Goal: Task Accomplishment & Management: Use online tool/utility

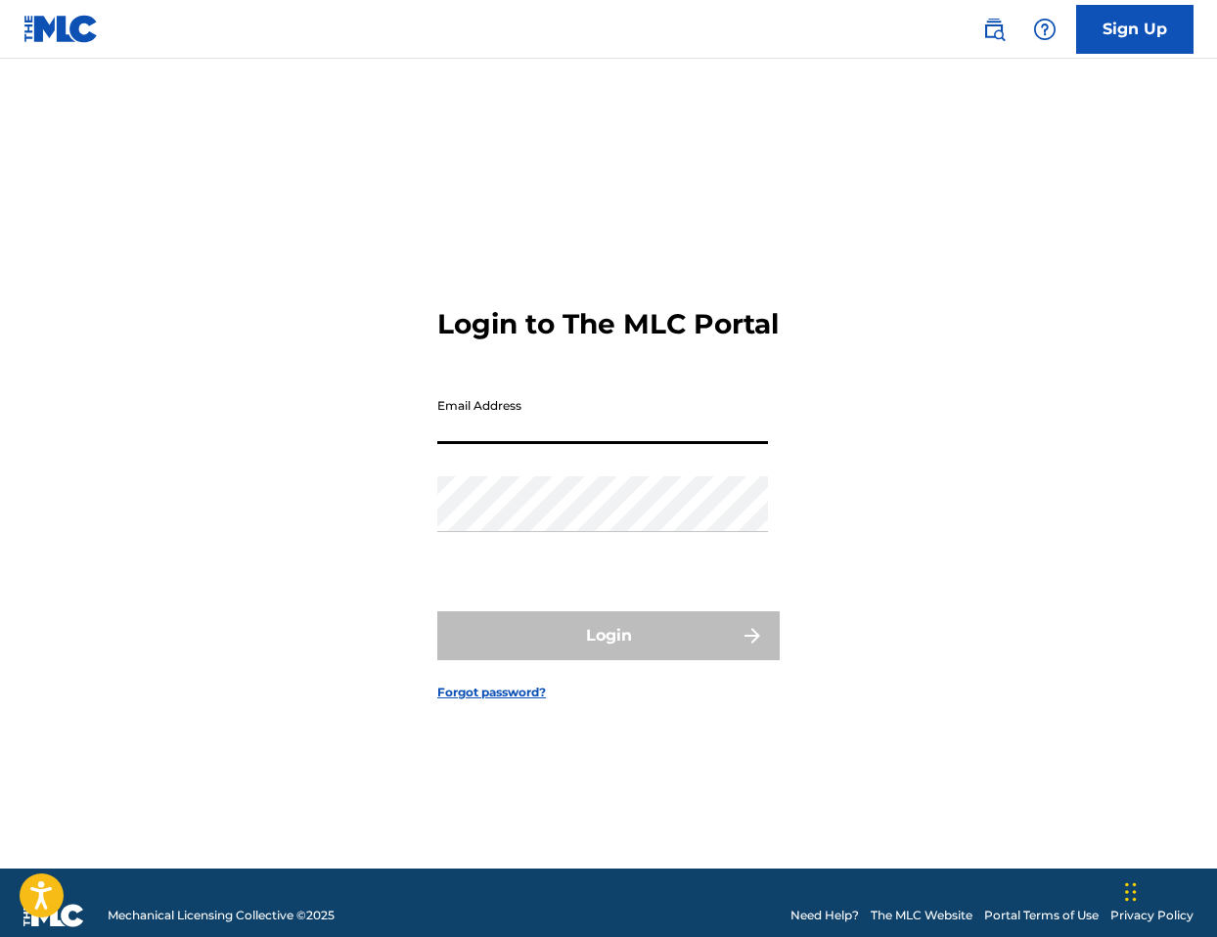
type input "[EMAIL_ADDRESS][DOMAIN_NAME]"
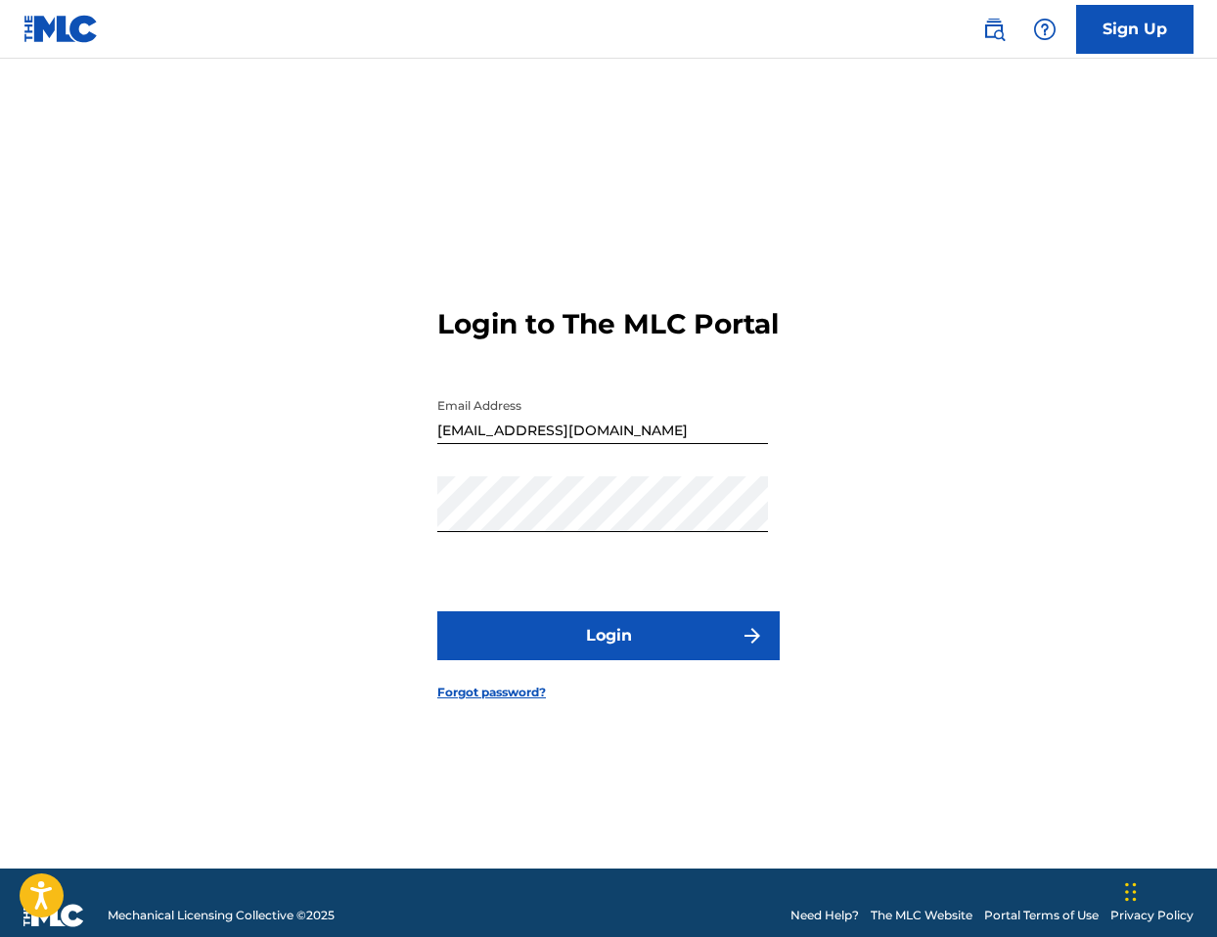
click at [643, 657] on button "Login" at bounding box center [608, 635] width 342 height 49
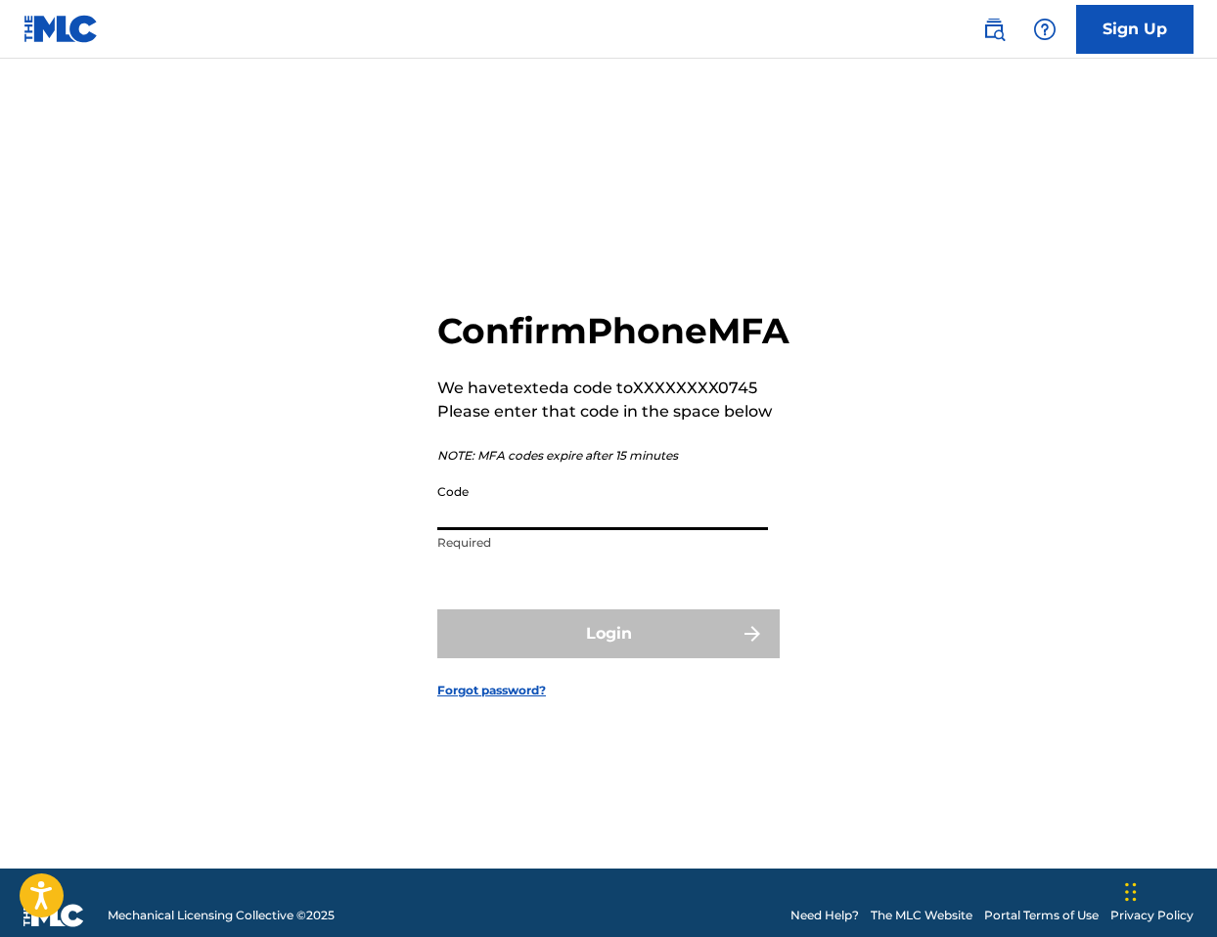
click at [541, 526] on input "Code" at bounding box center [602, 502] width 331 height 56
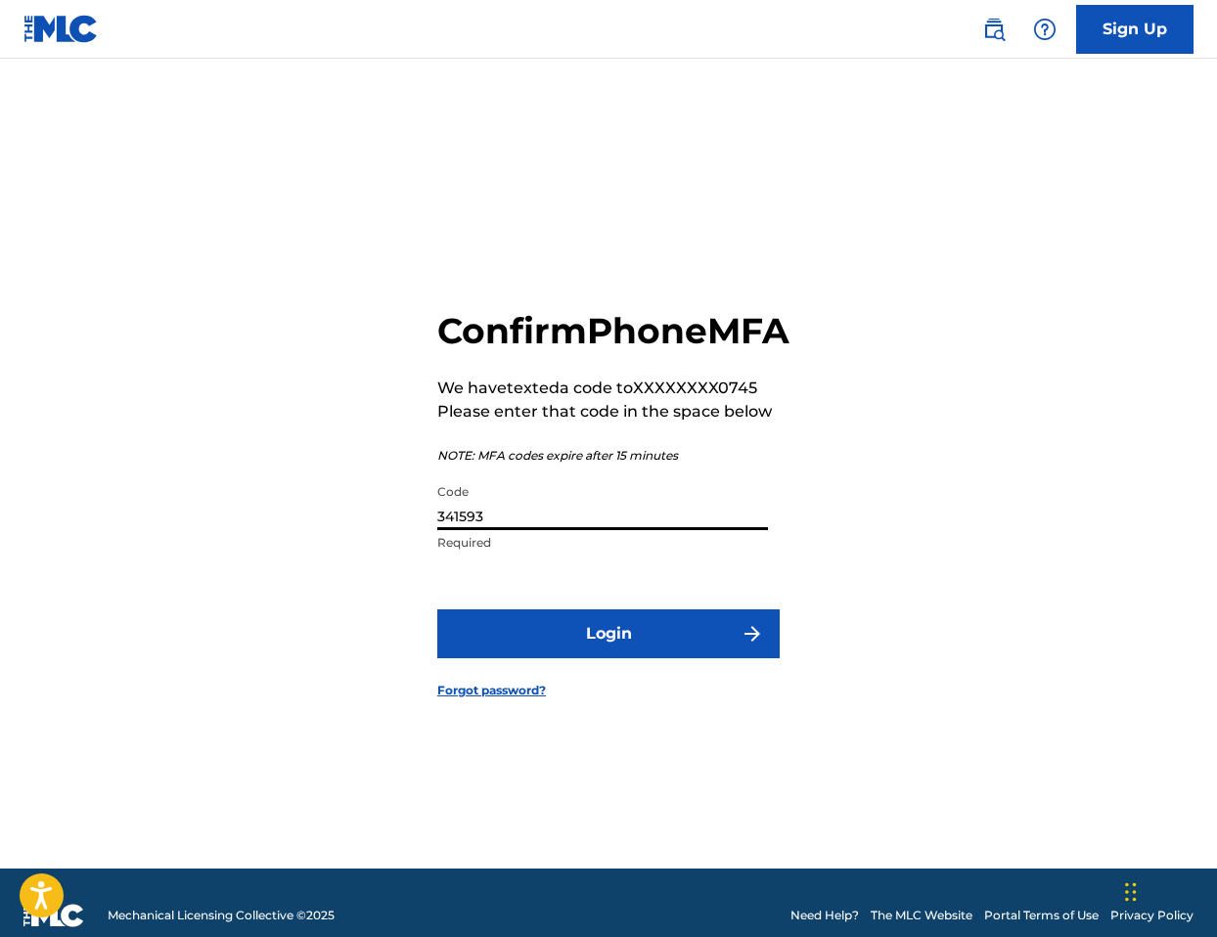
type input "341593"
click at [675, 658] on button "Login" at bounding box center [608, 633] width 342 height 49
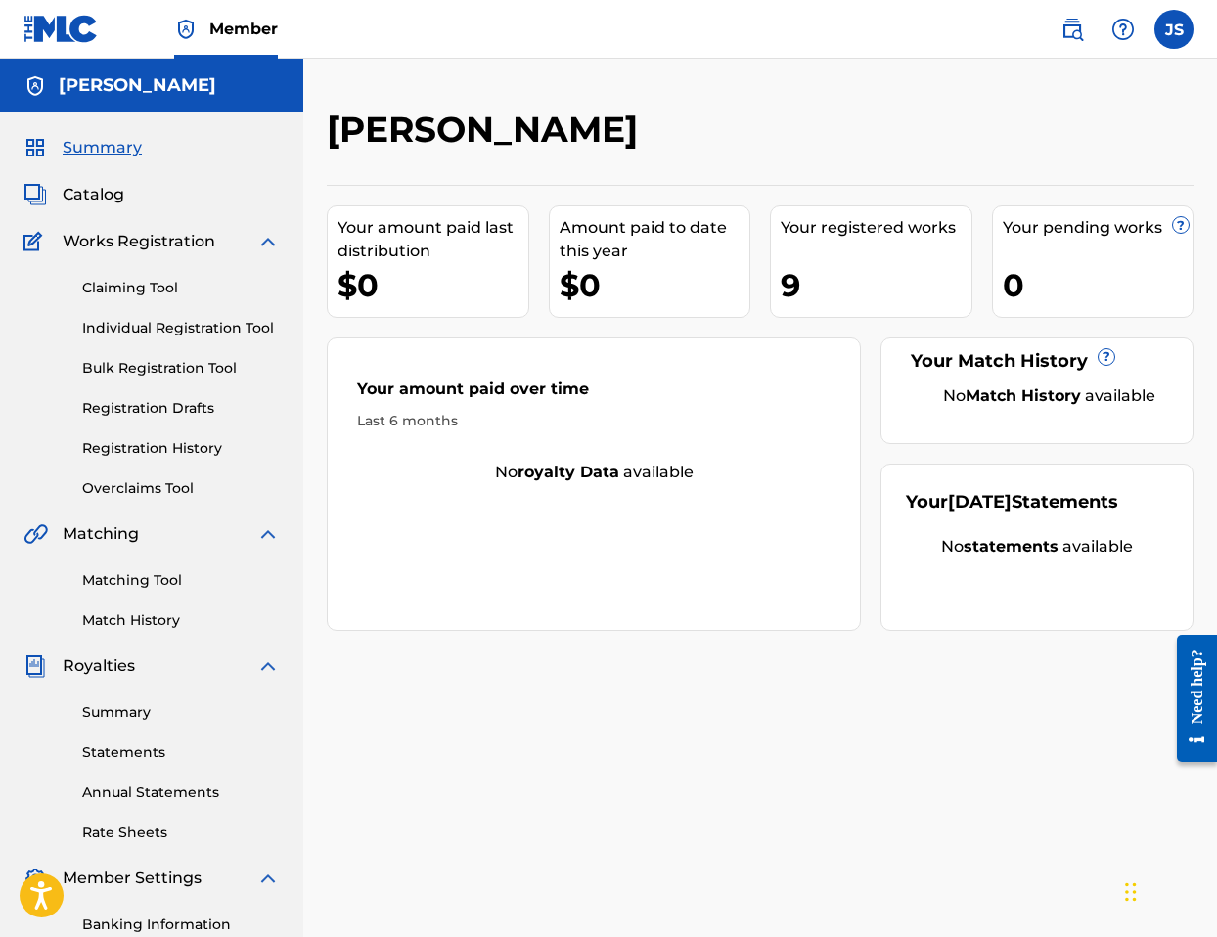
click at [149, 290] on link "Claiming Tool" at bounding box center [181, 288] width 198 height 21
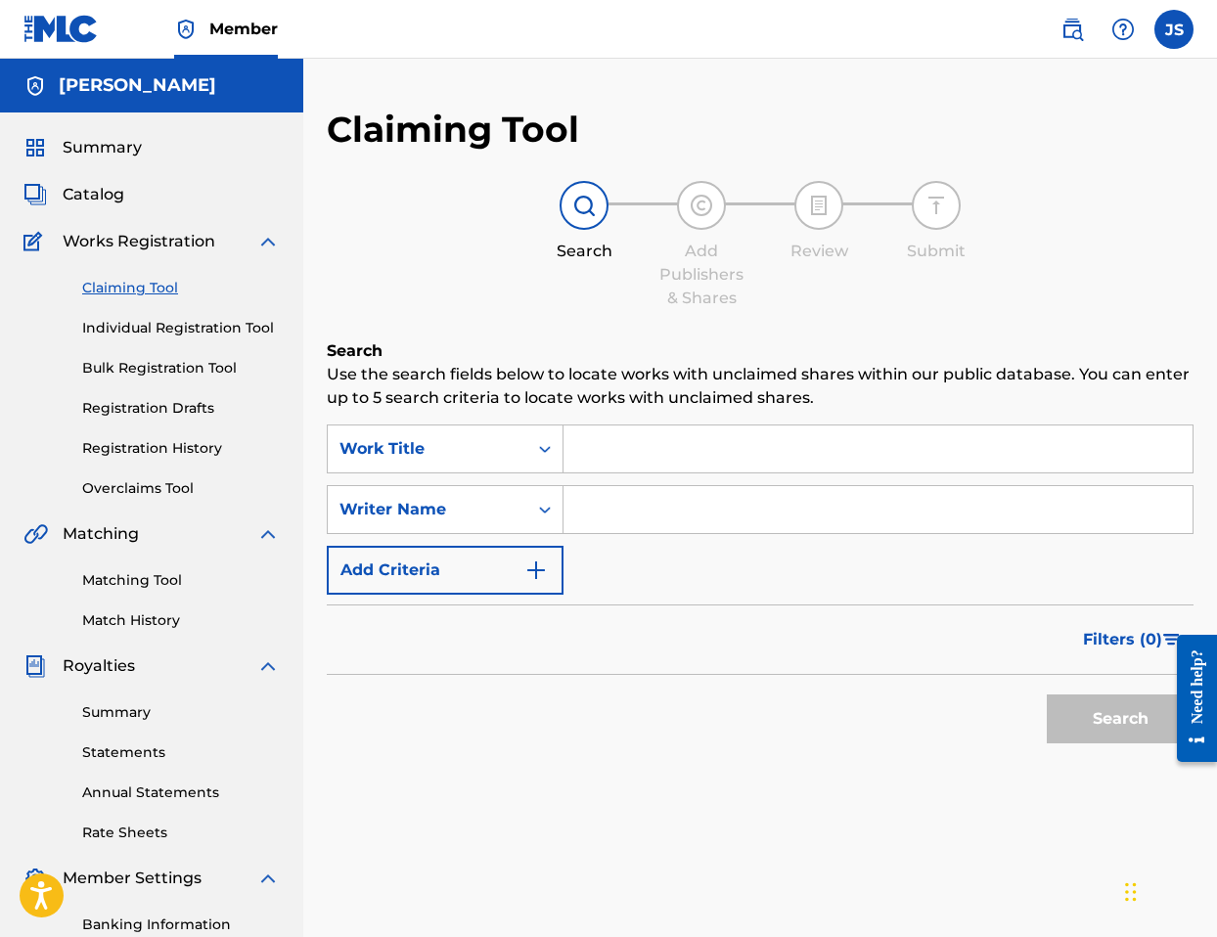
click at [724, 505] on input "Search Form" at bounding box center [877, 509] width 629 height 47
type input "rose gold"
click at [1120, 719] on button "Search" at bounding box center [1119, 718] width 147 height 49
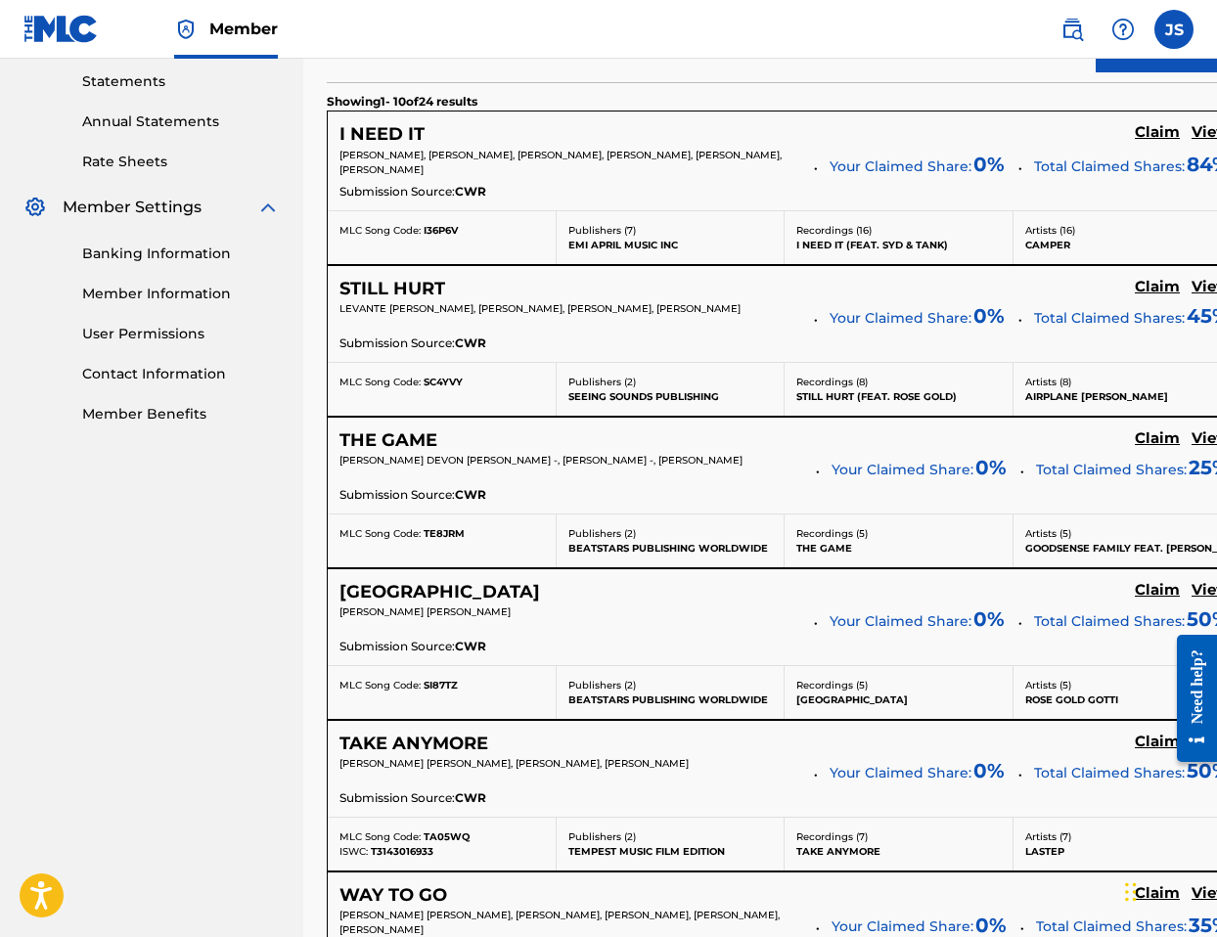
scroll to position [672, 0]
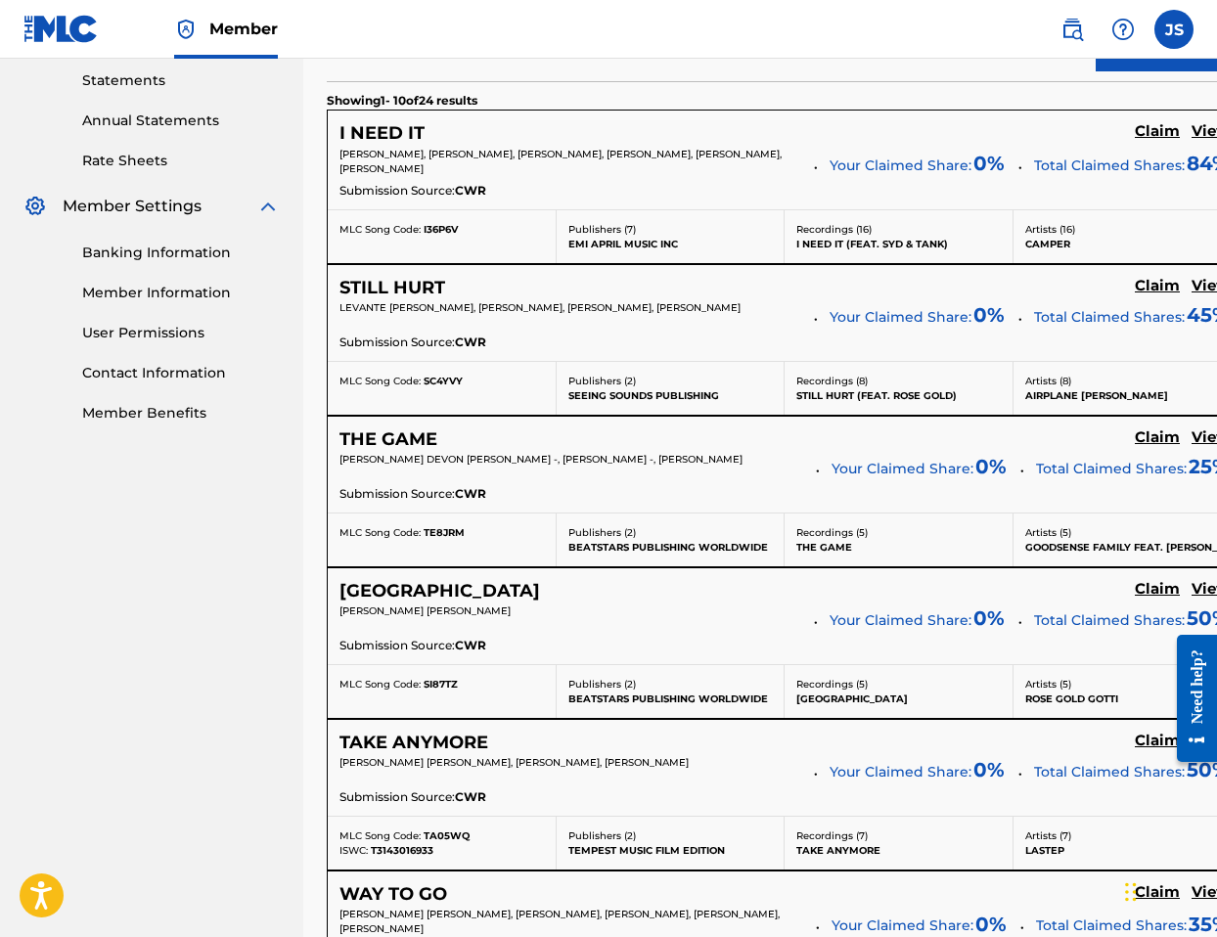
click at [1191, 437] on h5 "View" at bounding box center [1210, 437] width 38 height 19
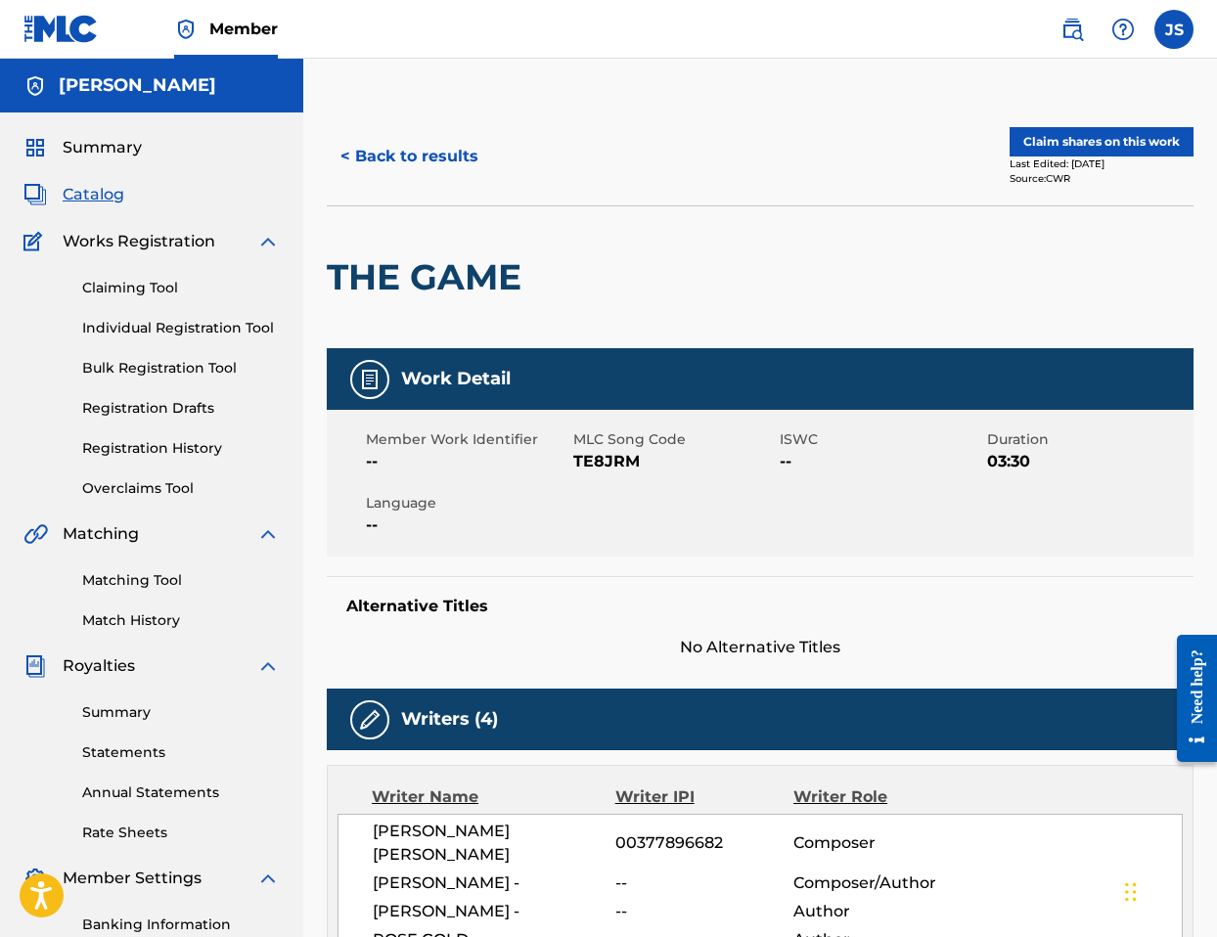
click at [432, 155] on button "< Back to results" at bounding box center [409, 156] width 165 height 49
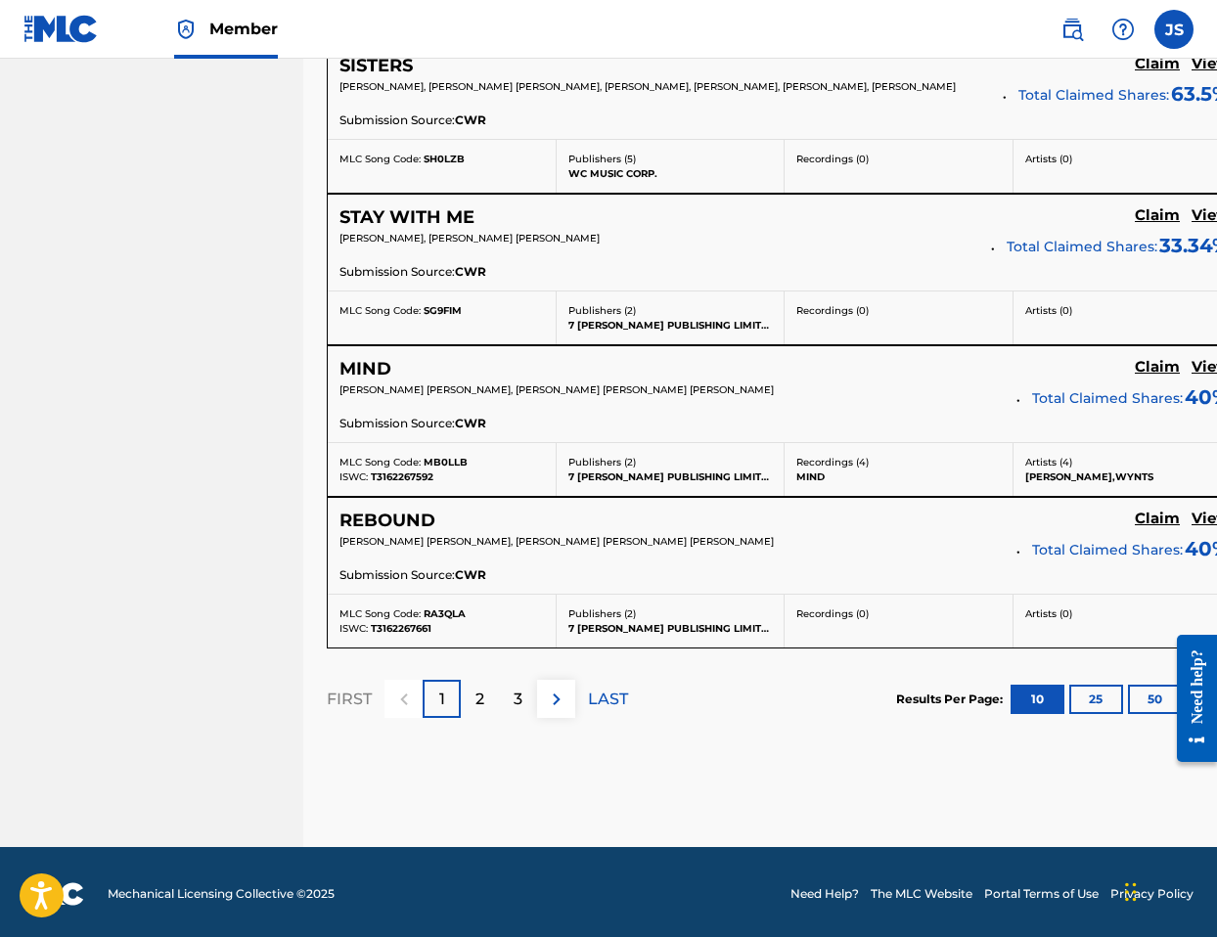
scroll to position [1648, 0]
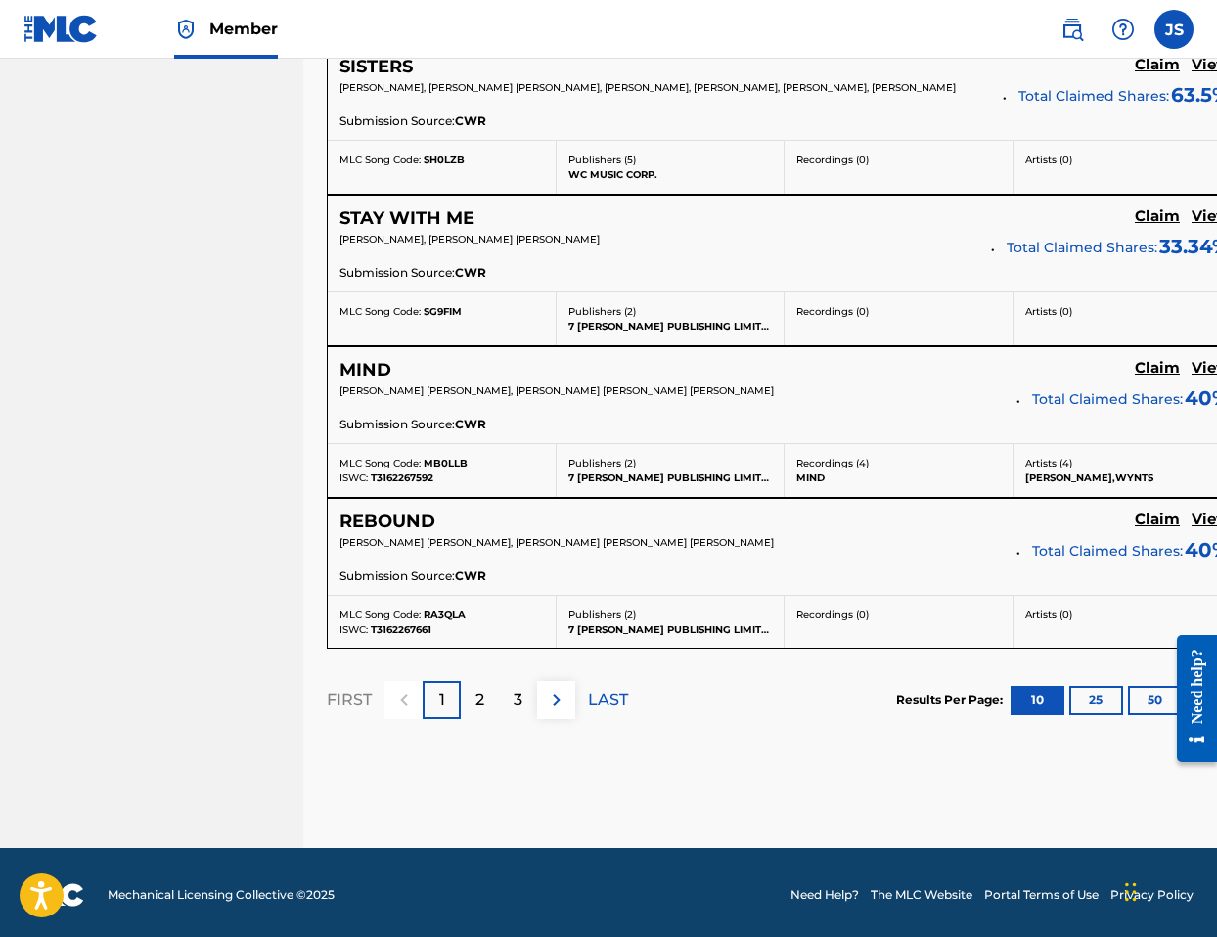
click at [1186, 698] on button "100" at bounding box center [1213, 700] width 54 height 29
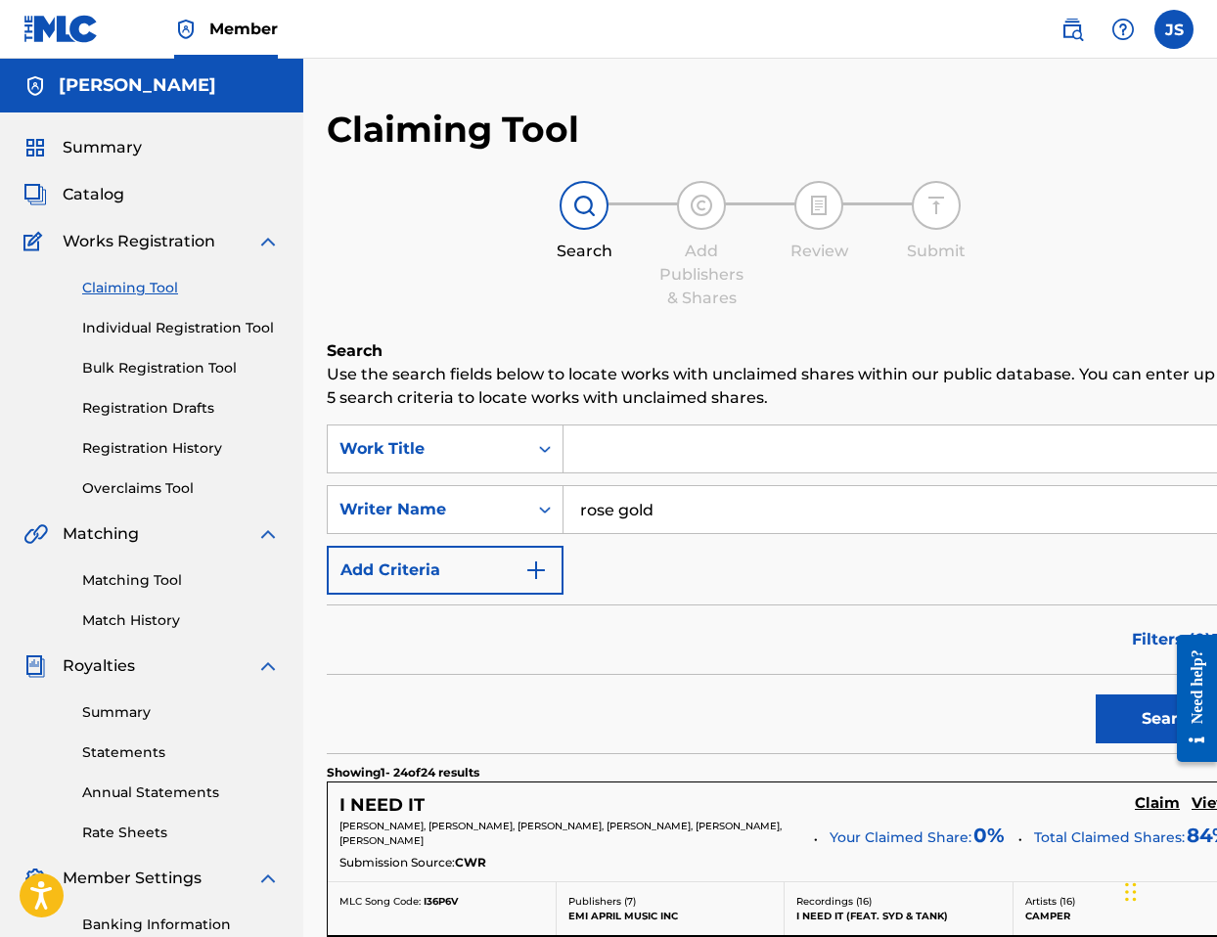
scroll to position [0, 0]
click at [704, 515] on input "rose gold" at bounding box center [902, 509] width 678 height 47
click at [603, 513] on input "rebkah muhammah" at bounding box center [902, 509] width 678 height 47
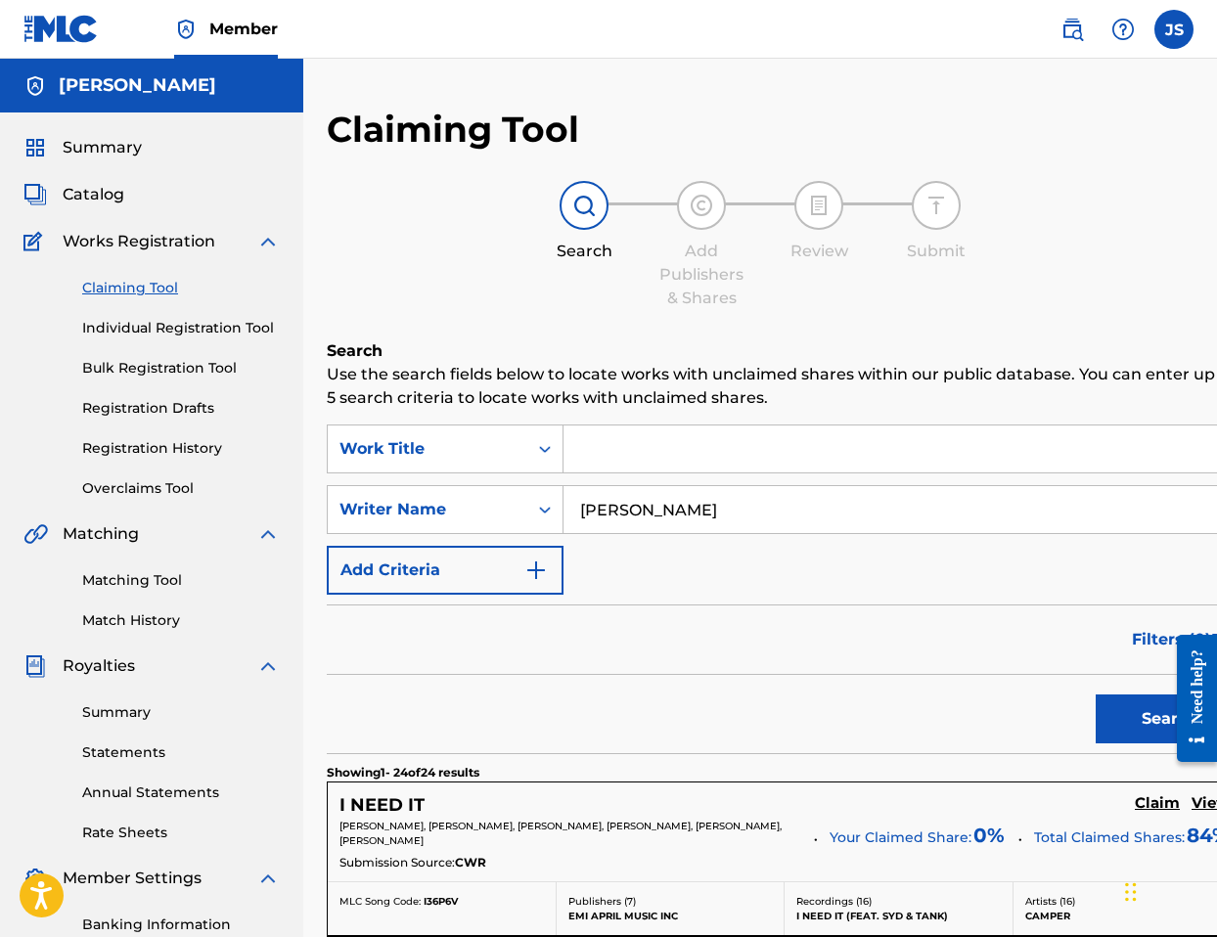
click at [810, 519] on input "rebekah muhammah" at bounding box center [902, 509] width 678 height 47
type input "rebekah muhammah"
drag, startPoint x: 810, startPoint y: 519, endPoint x: 1116, endPoint y: 731, distance: 371.9
click at [1116, 731] on button "Search" at bounding box center [1168, 718] width 147 height 49
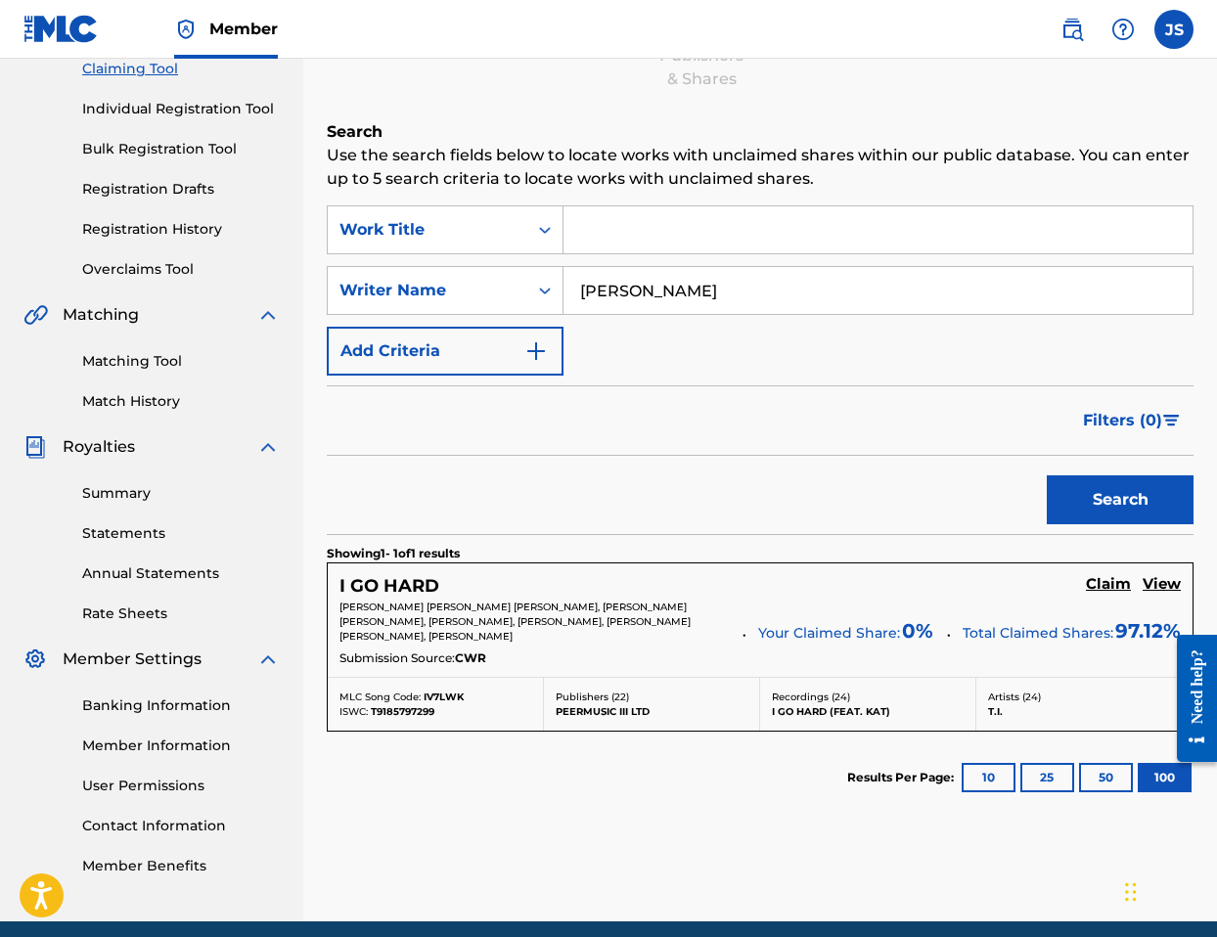
scroll to position [240, 0]
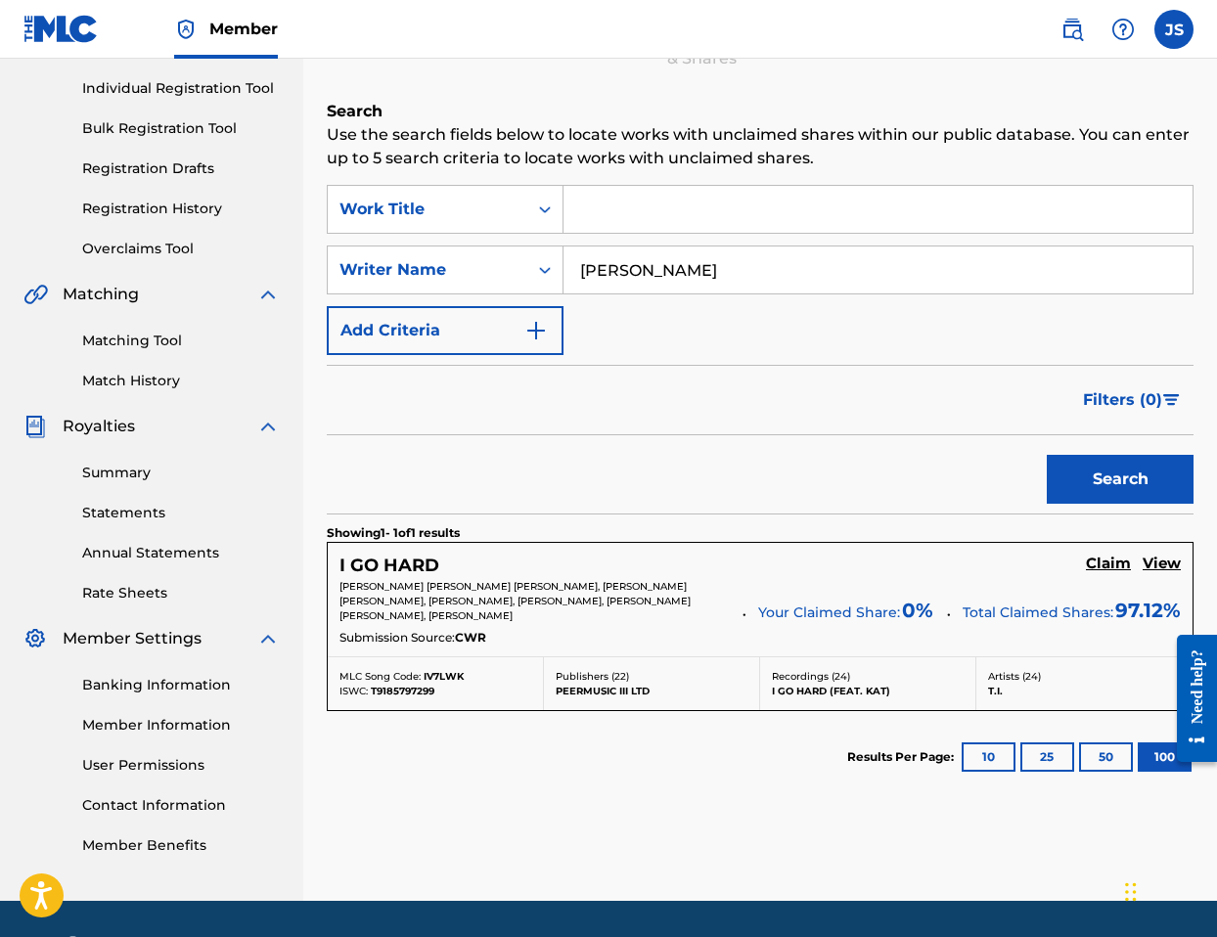
click at [1159, 566] on h5 "View" at bounding box center [1161, 563] width 38 height 19
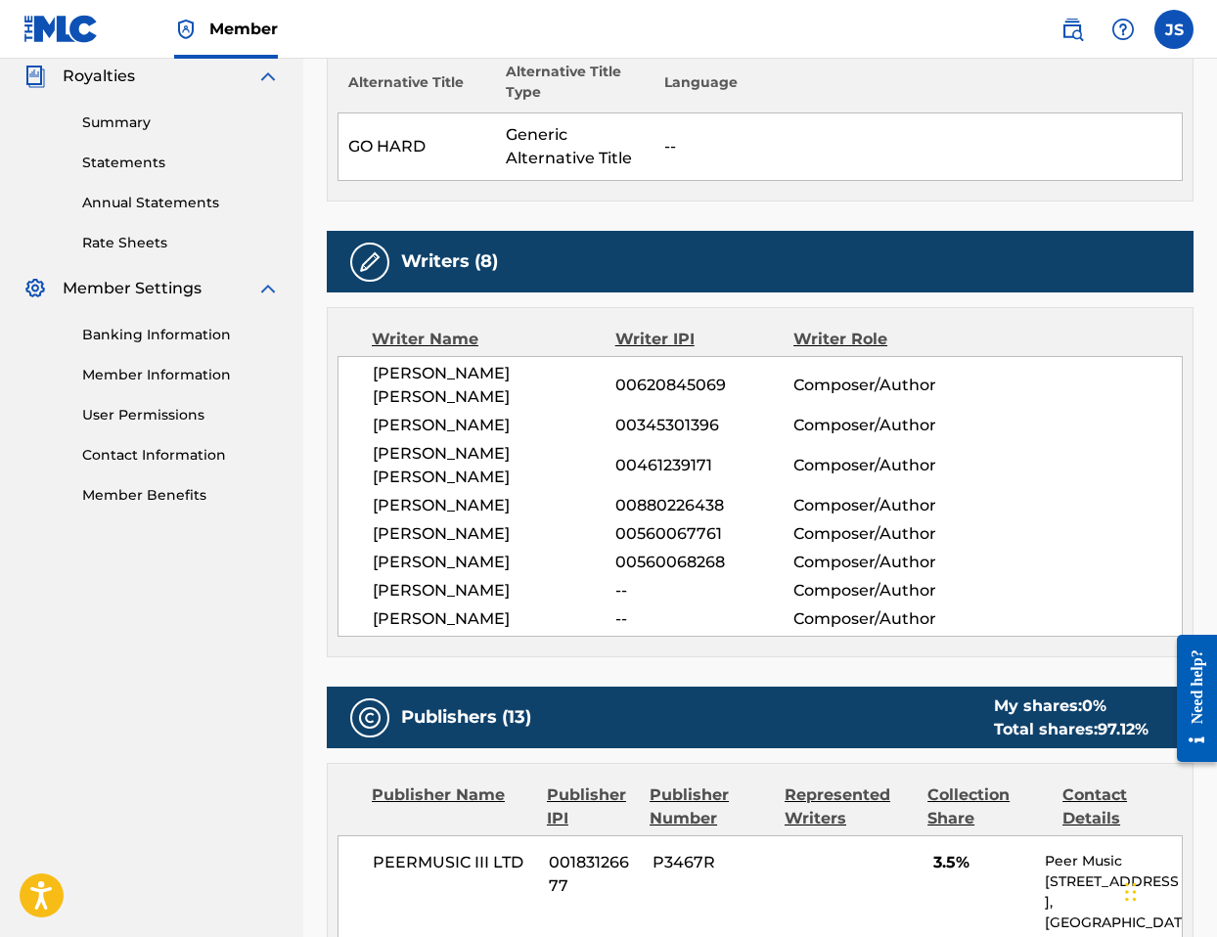
scroll to position [587, 0]
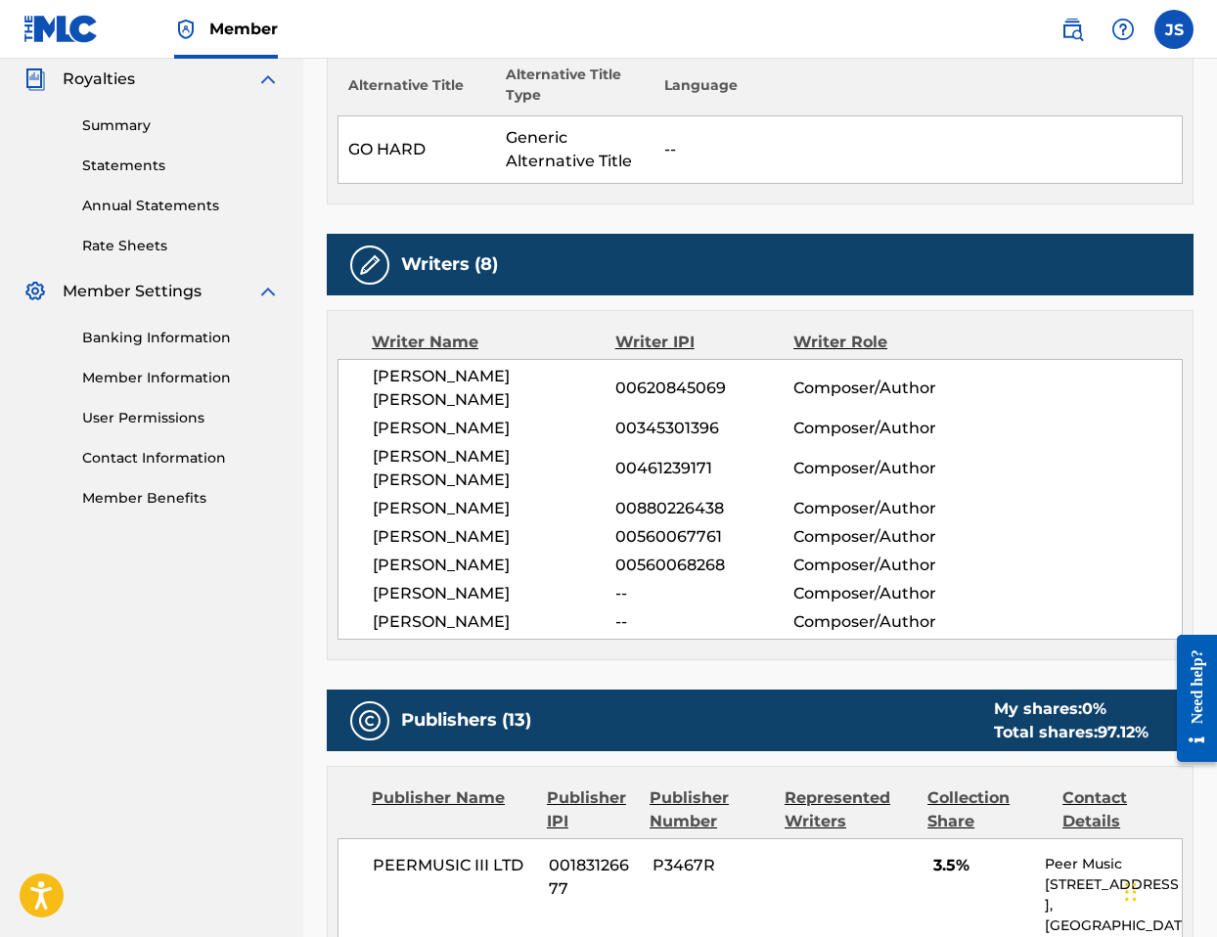
drag, startPoint x: 381, startPoint y: 569, endPoint x: 577, endPoint y: 575, distance: 195.7
click at [589, 582] on span "REBEKAH MUHAMMAH" at bounding box center [494, 593] width 243 height 23
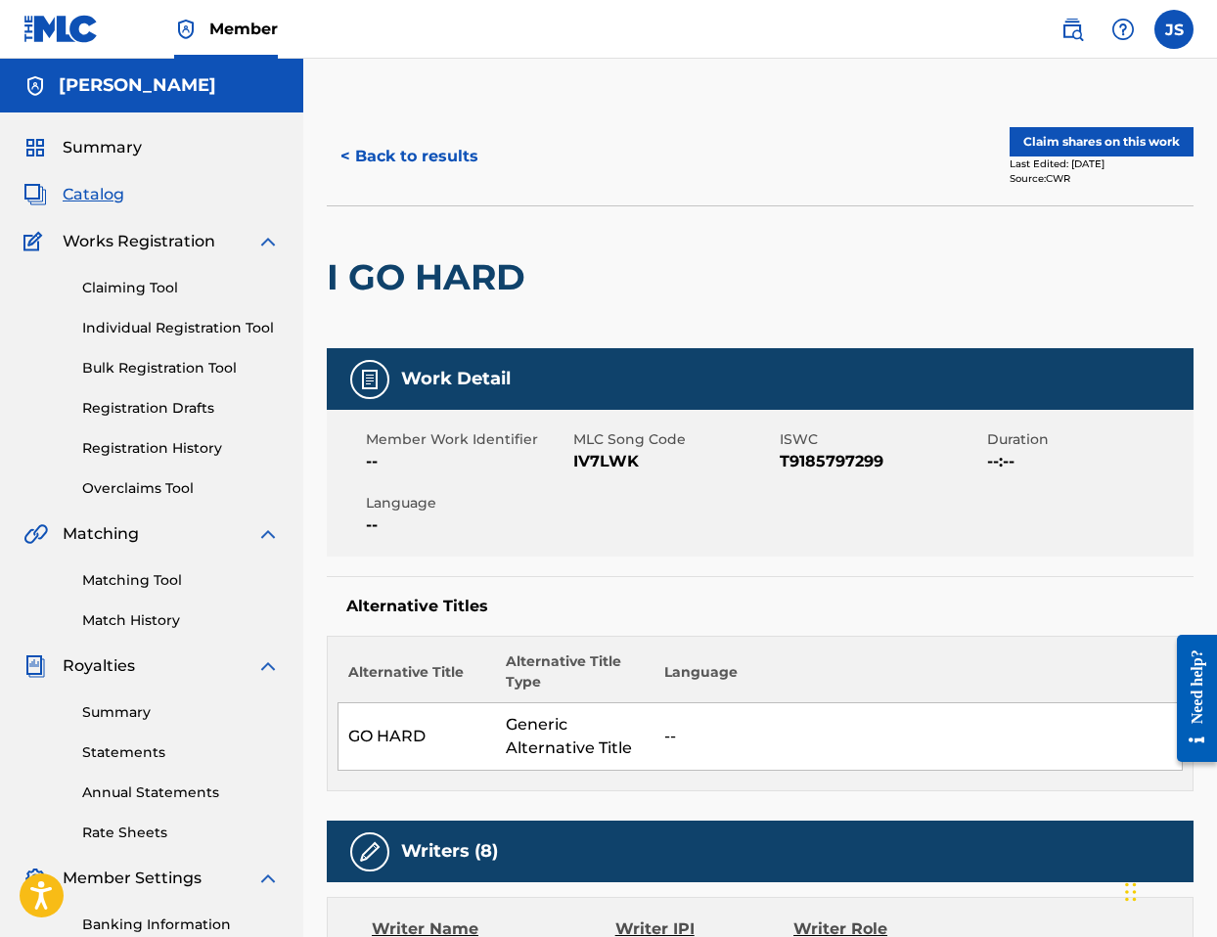
scroll to position [0, 0]
click at [421, 149] on button "< Back to results" at bounding box center [409, 156] width 165 height 49
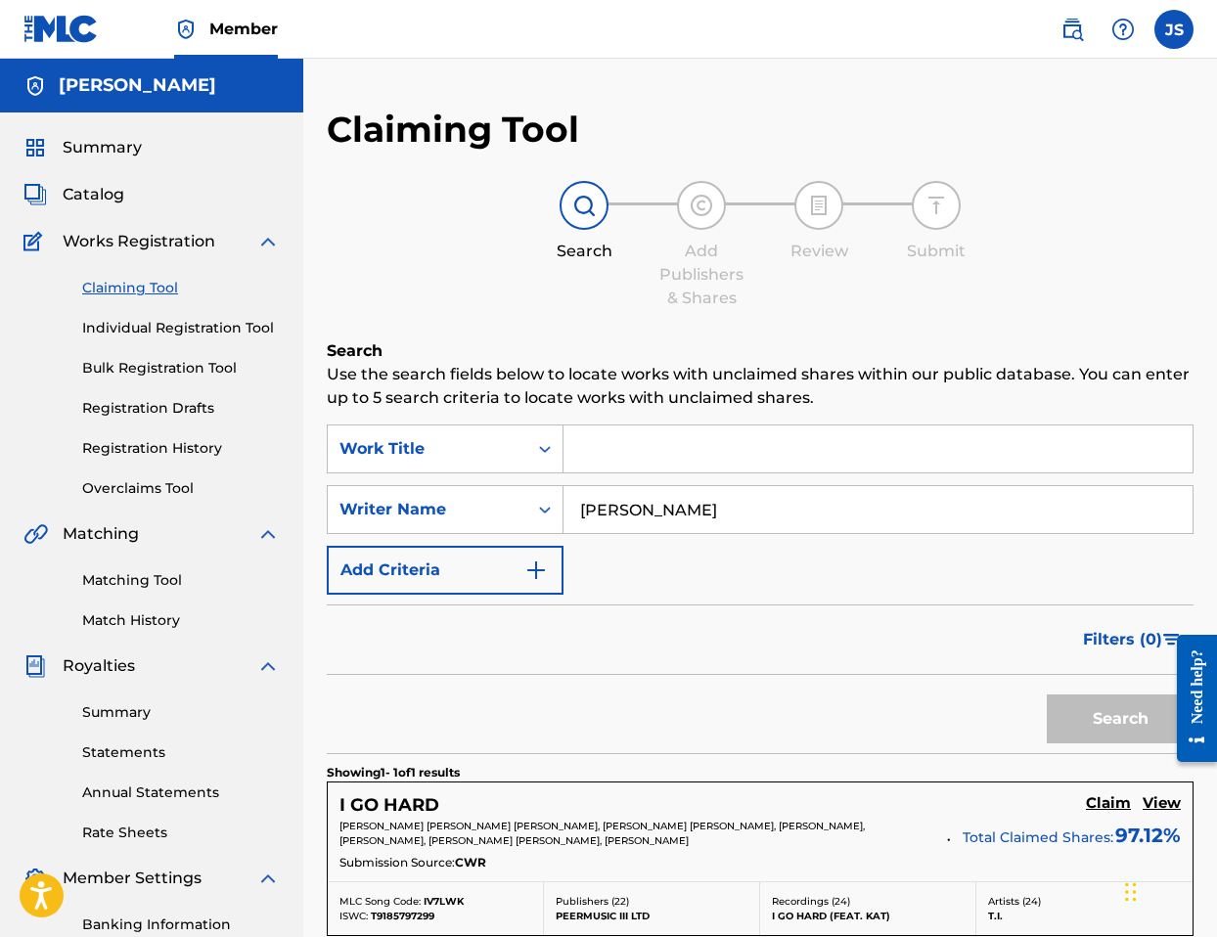
scroll to position [240, 0]
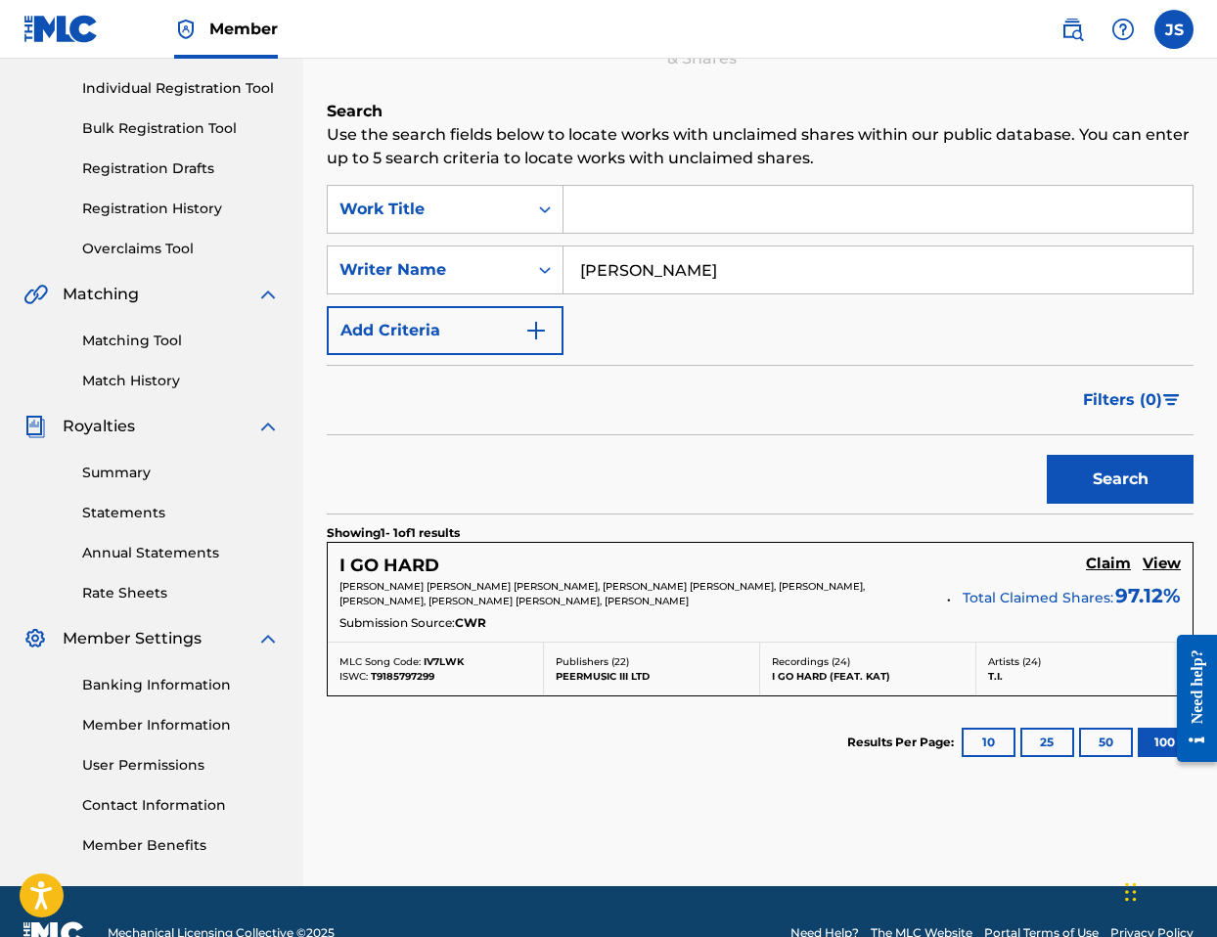
click at [764, 276] on input "rebekah muhammah" at bounding box center [877, 269] width 629 height 47
click at [732, 267] on input "rose gold" at bounding box center [877, 269] width 629 height 47
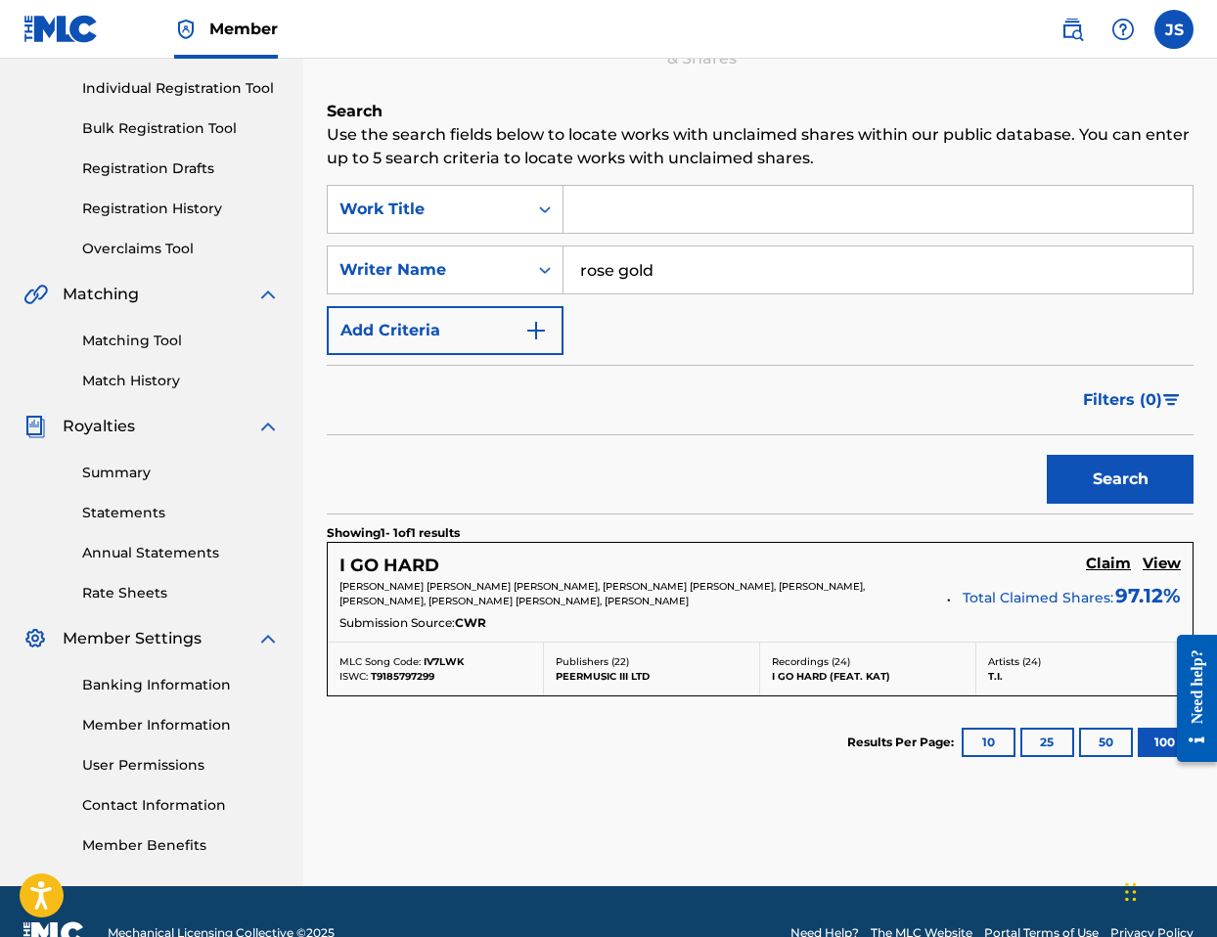
click at [732, 267] on input "rose gold" at bounding box center [877, 269] width 629 height 47
type input "Rebekah muhammad"
click at [1109, 488] on button "Search" at bounding box center [1119, 479] width 147 height 49
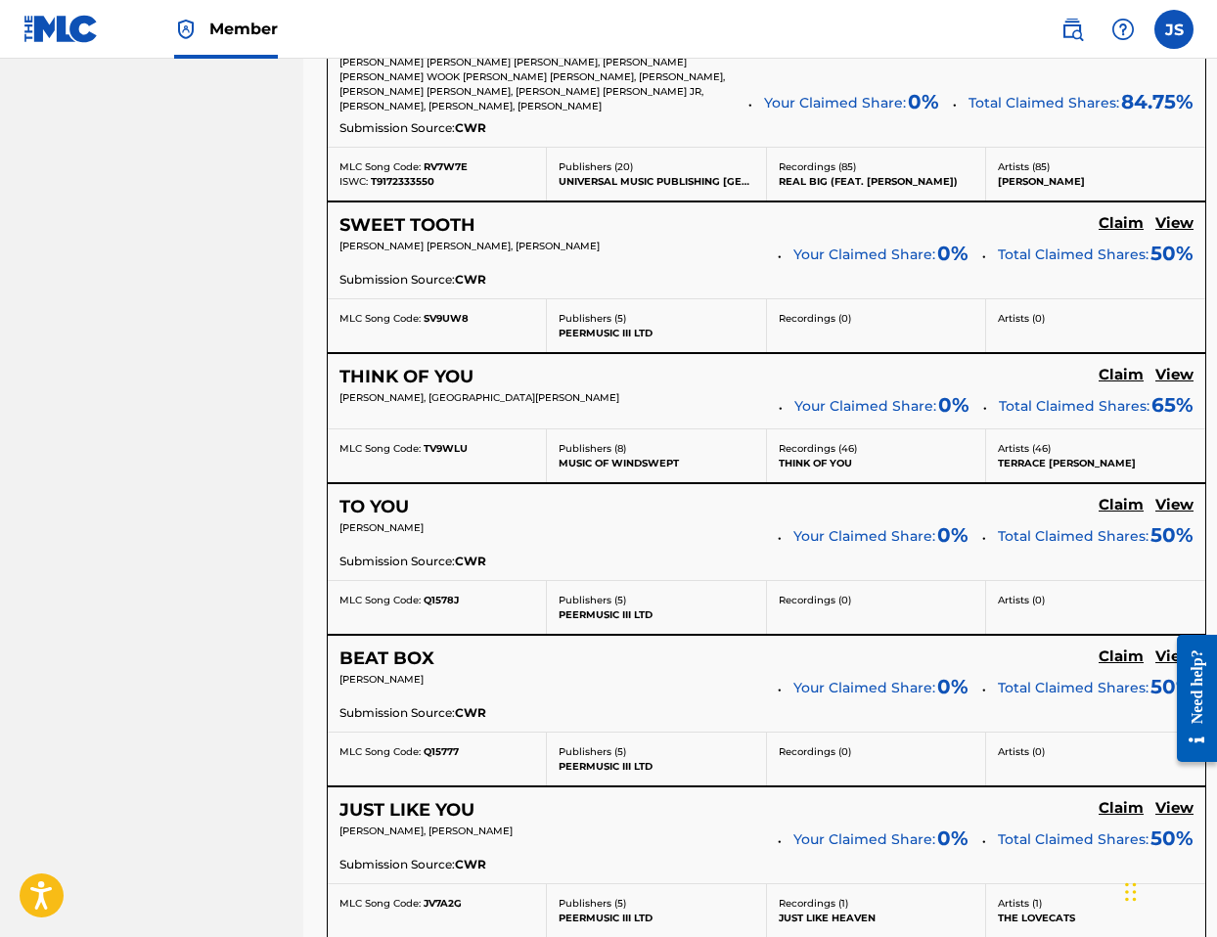
scroll to position [4783, 0]
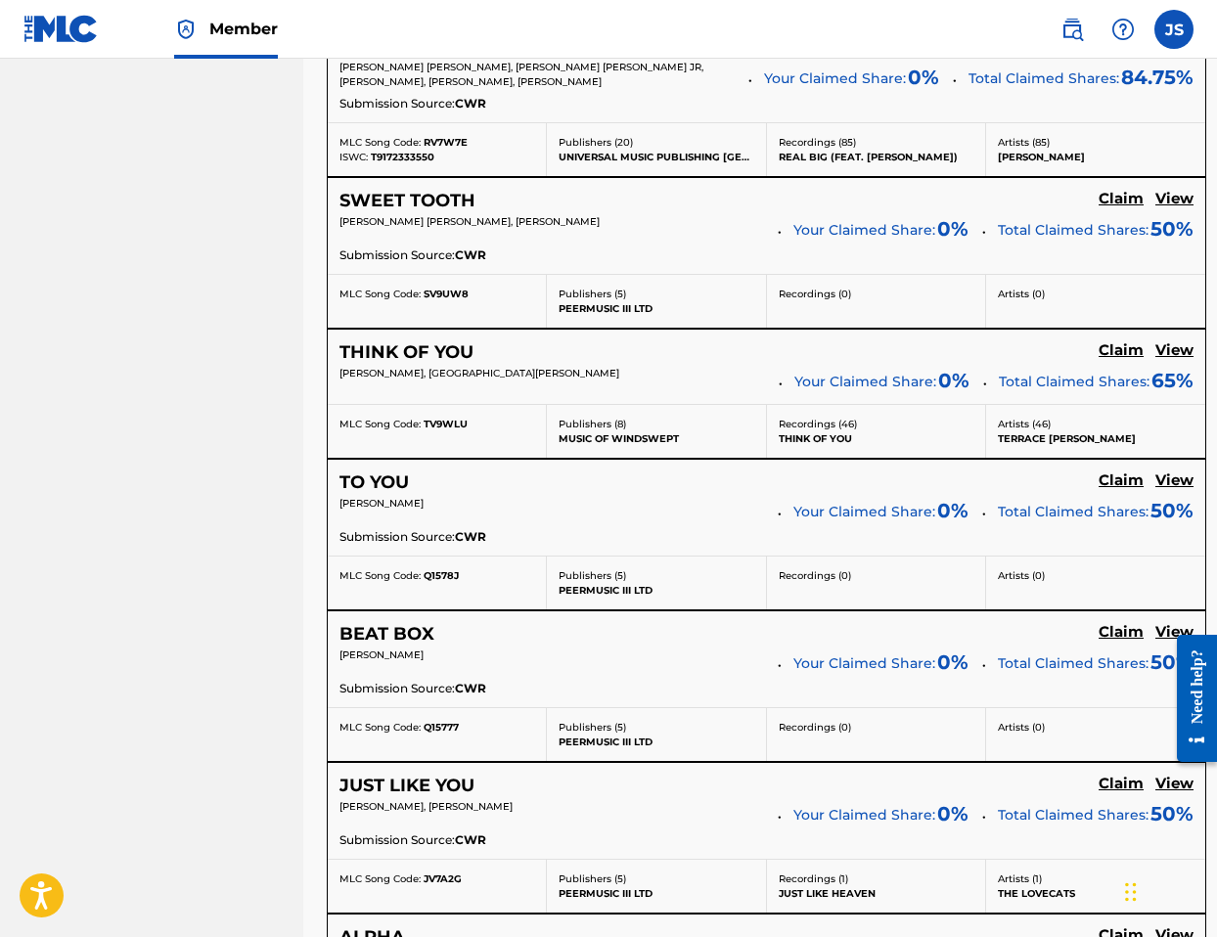
click at [1155, 341] on h5 "View" at bounding box center [1174, 350] width 38 height 19
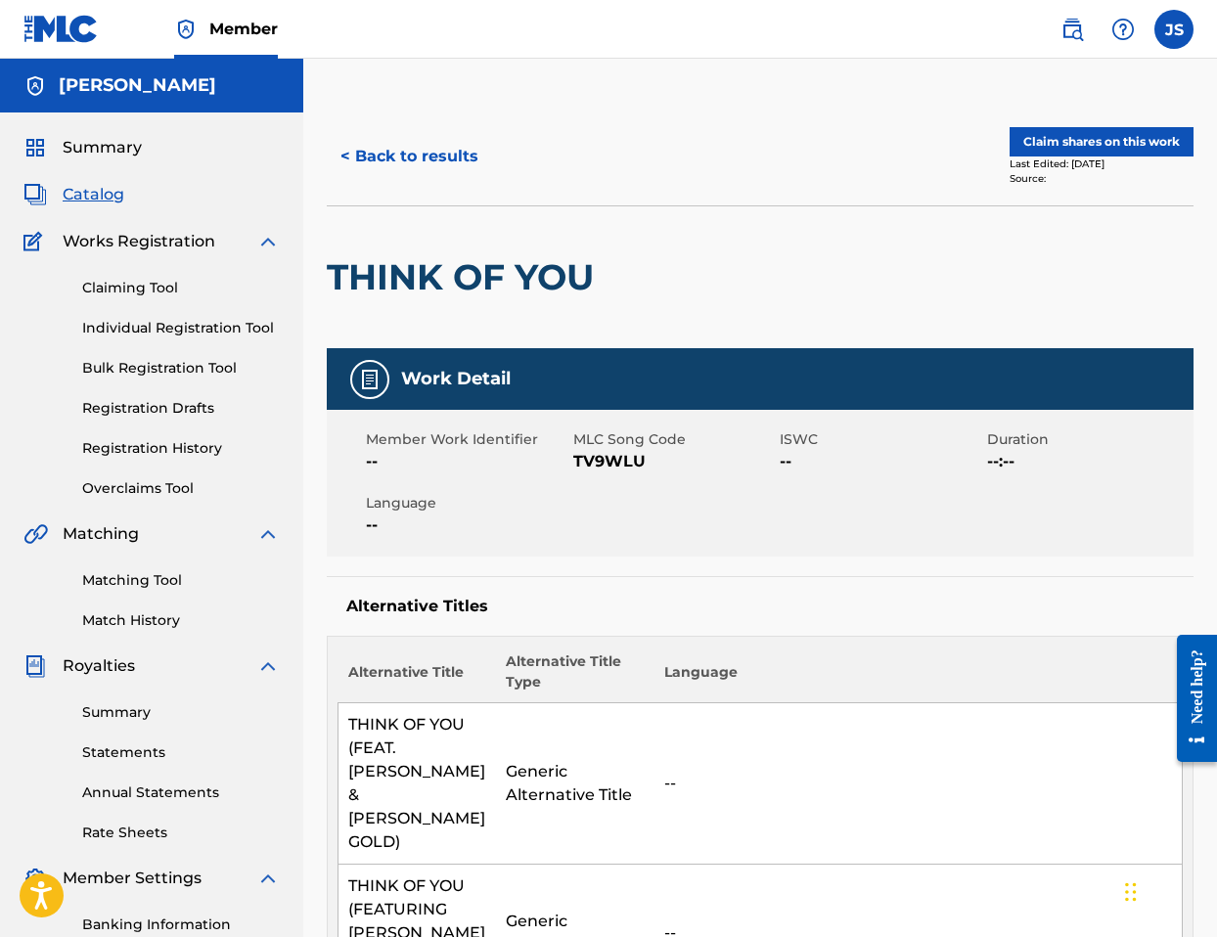
click at [412, 163] on button "< Back to results" at bounding box center [409, 156] width 165 height 49
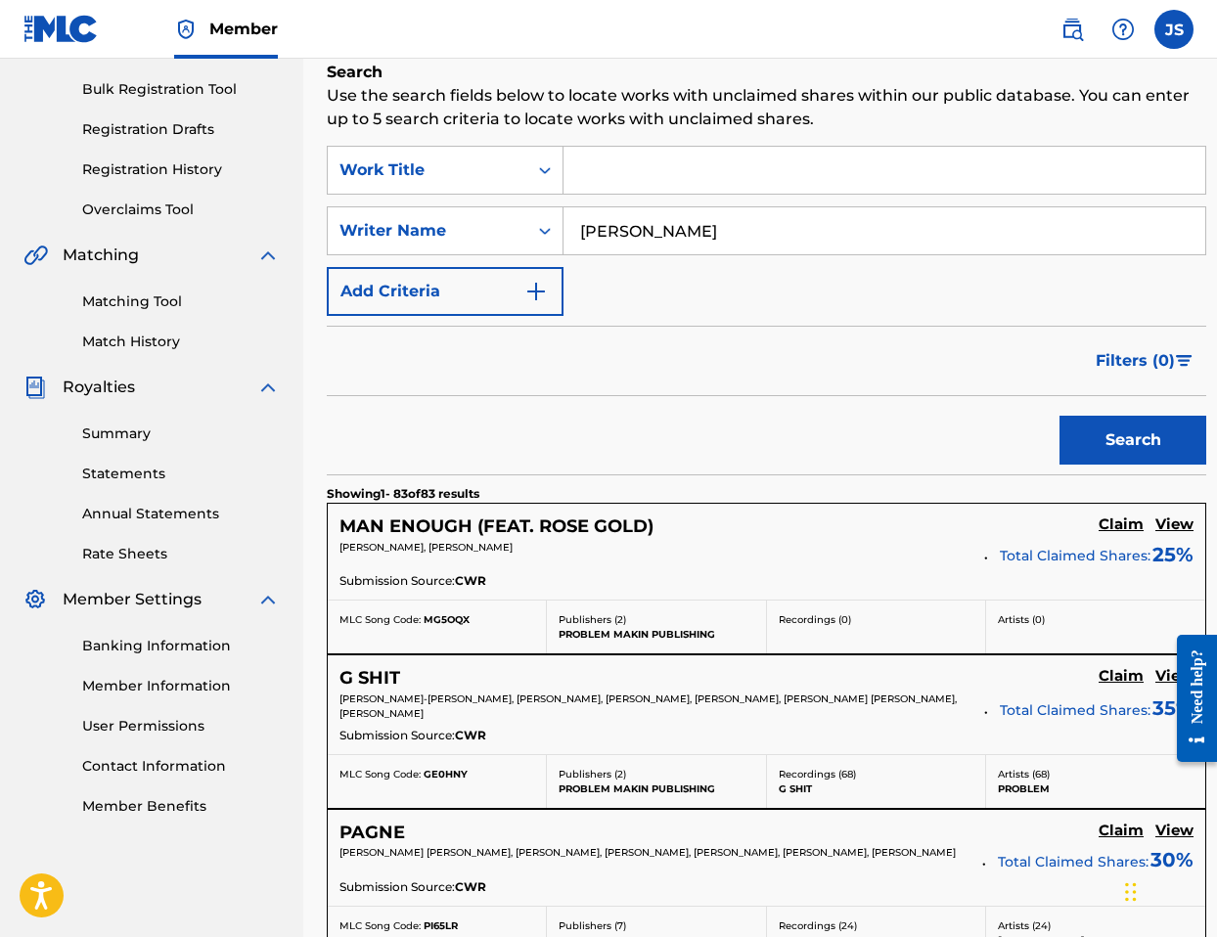
scroll to position [353, 0]
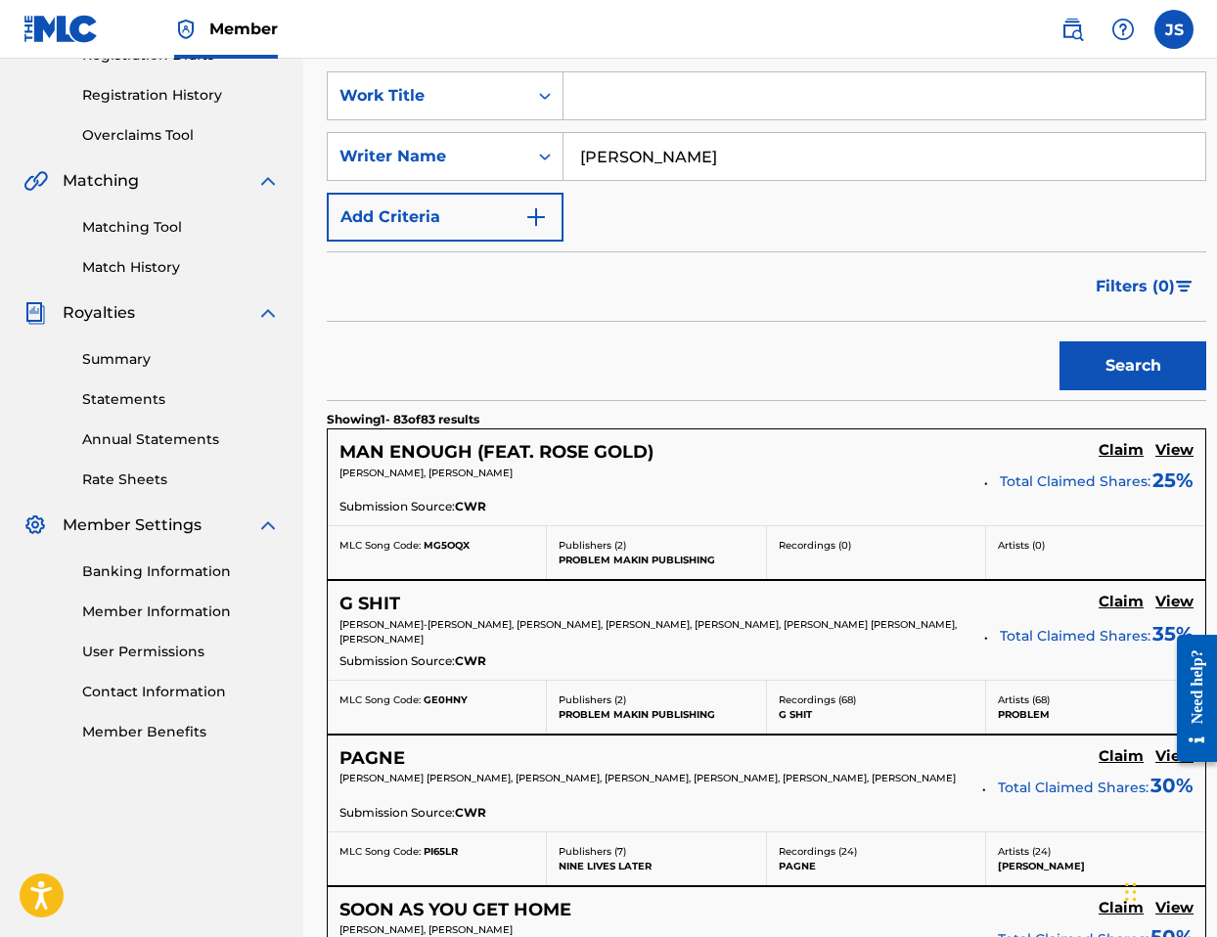
click at [1114, 452] on h5 "Claim" at bounding box center [1120, 450] width 45 height 19
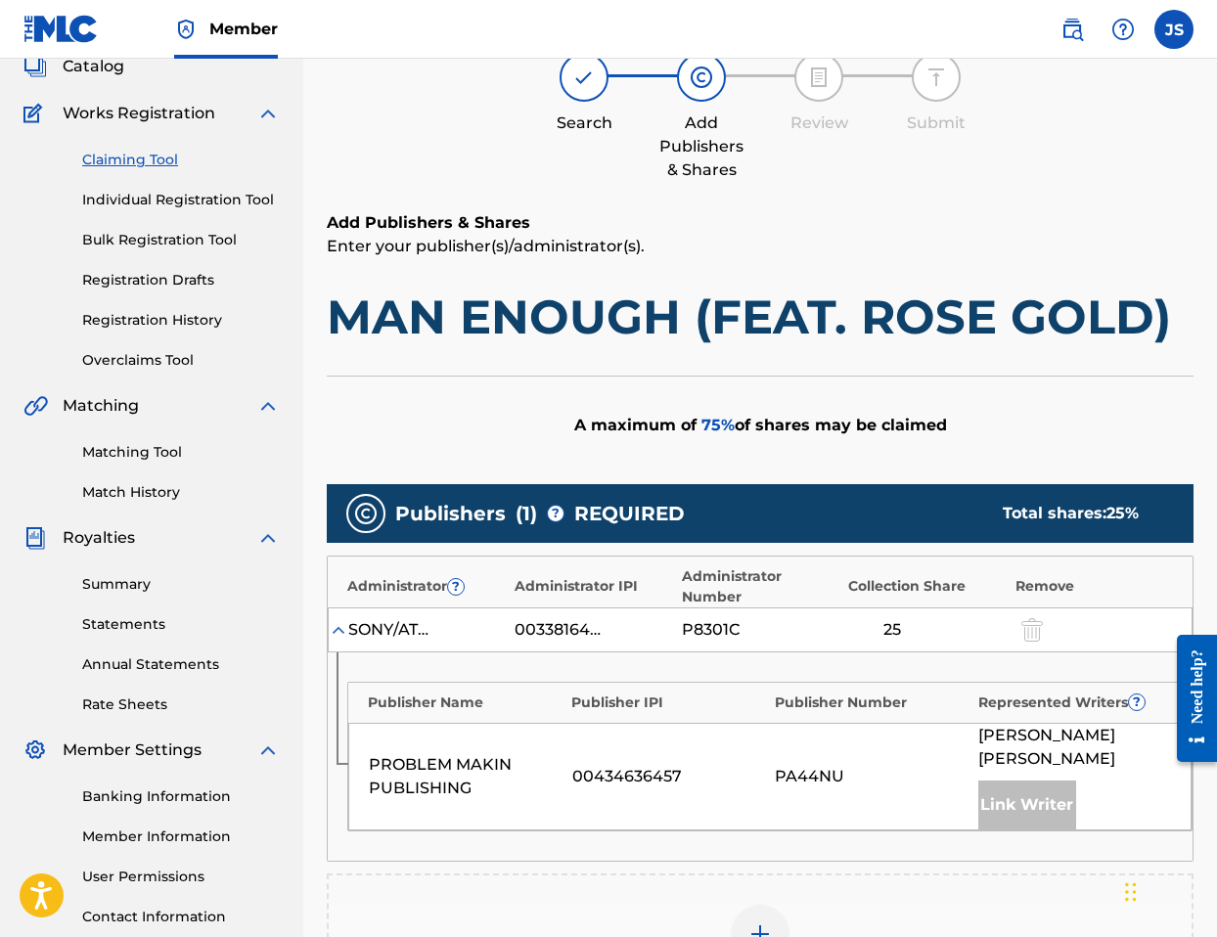
scroll to position [126, 0]
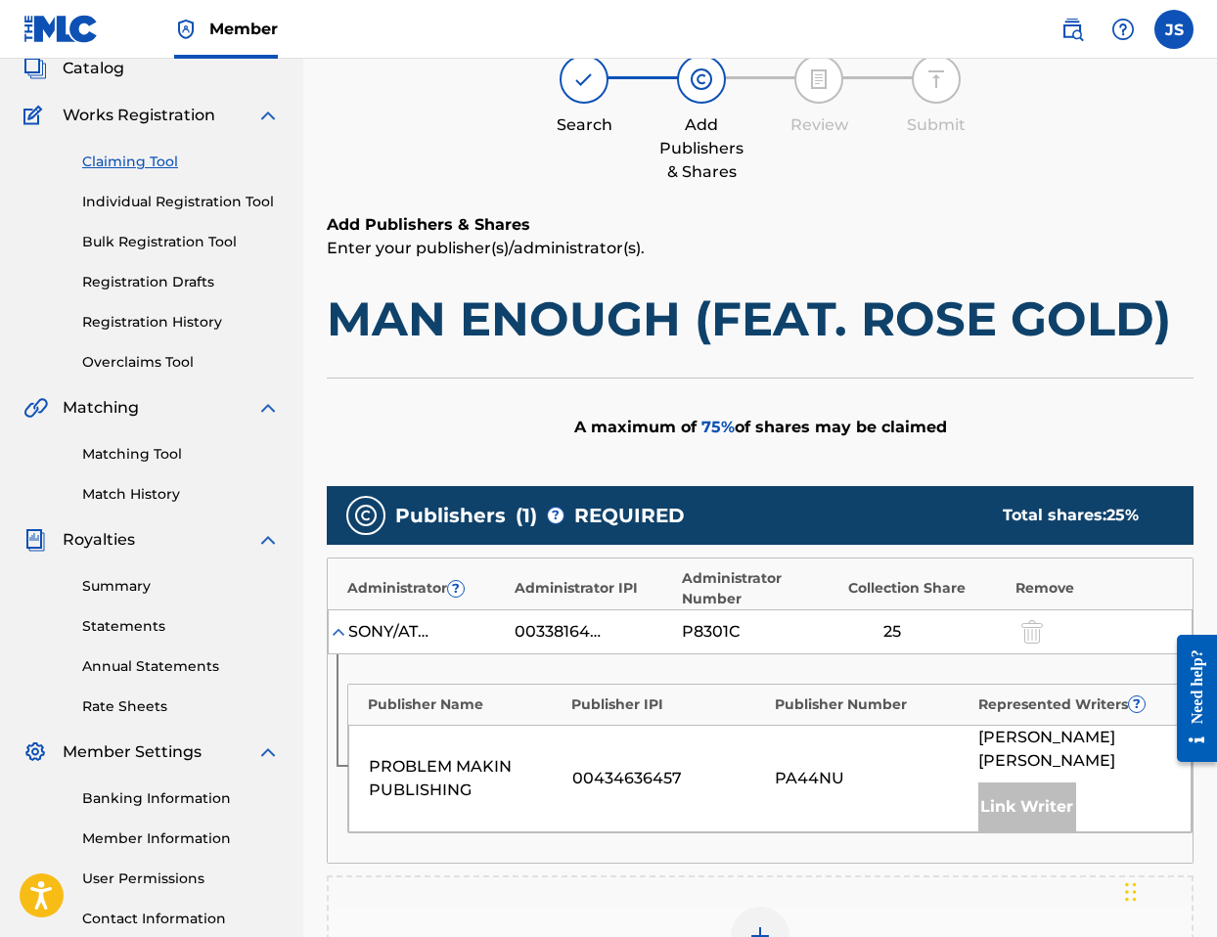
click at [149, 164] on link "Claiming Tool" at bounding box center [181, 162] width 198 height 21
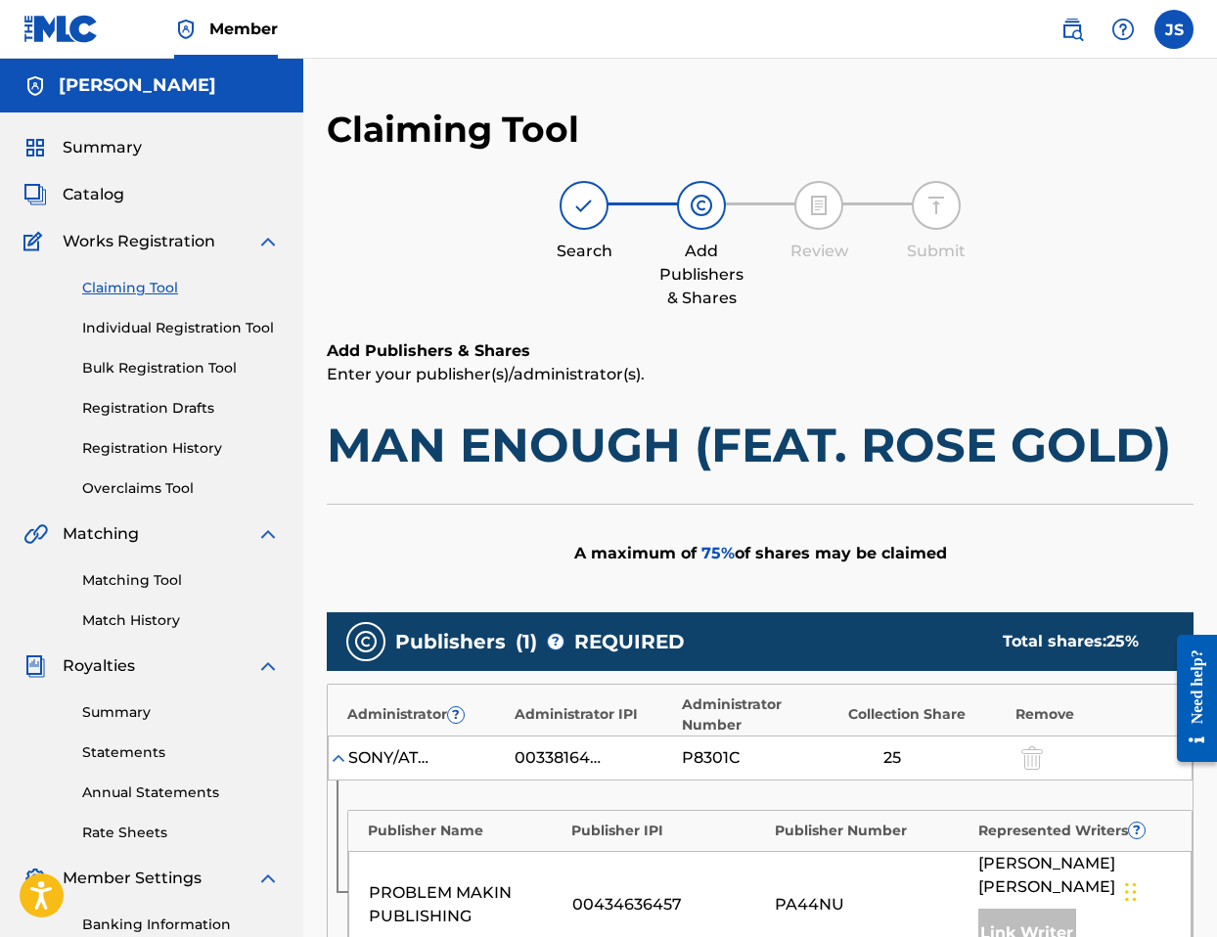
scroll to position [0, 0]
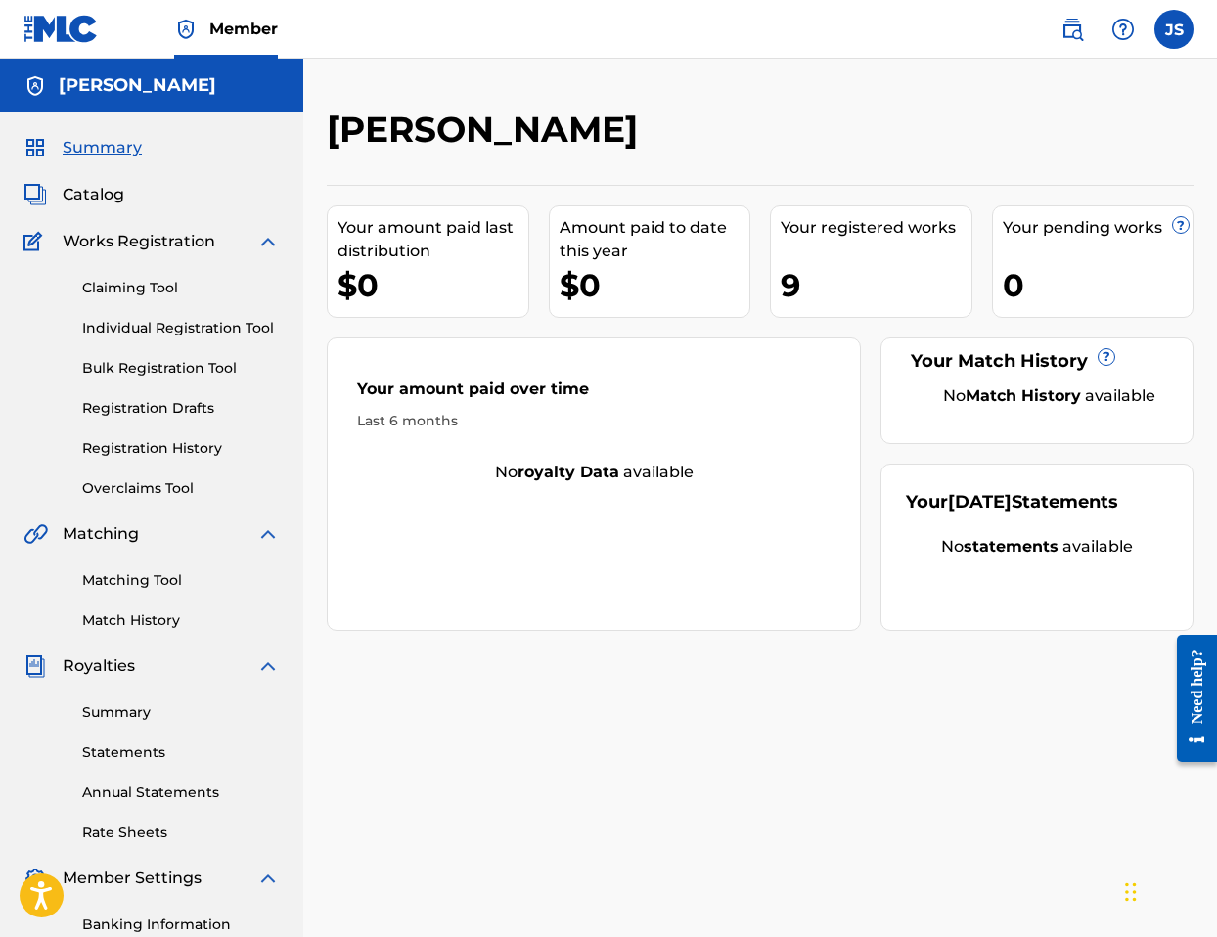
click at [146, 291] on link "Claiming Tool" at bounding box center [181, 288] width 198 height 21
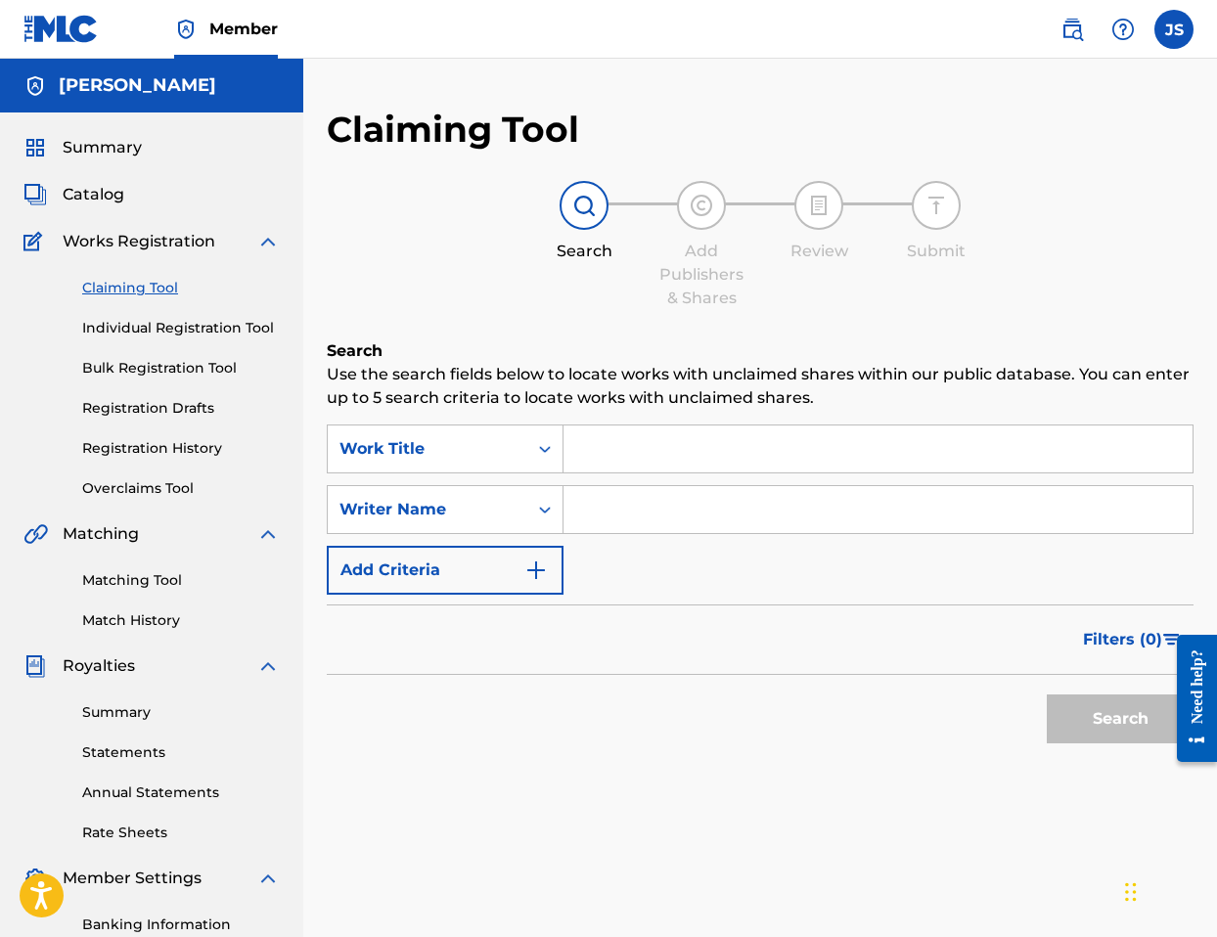
click at [740, 509] on input "Search Form" at bounding box center [877, 509] width 629 height 47
type input "Rebekah muhammad"
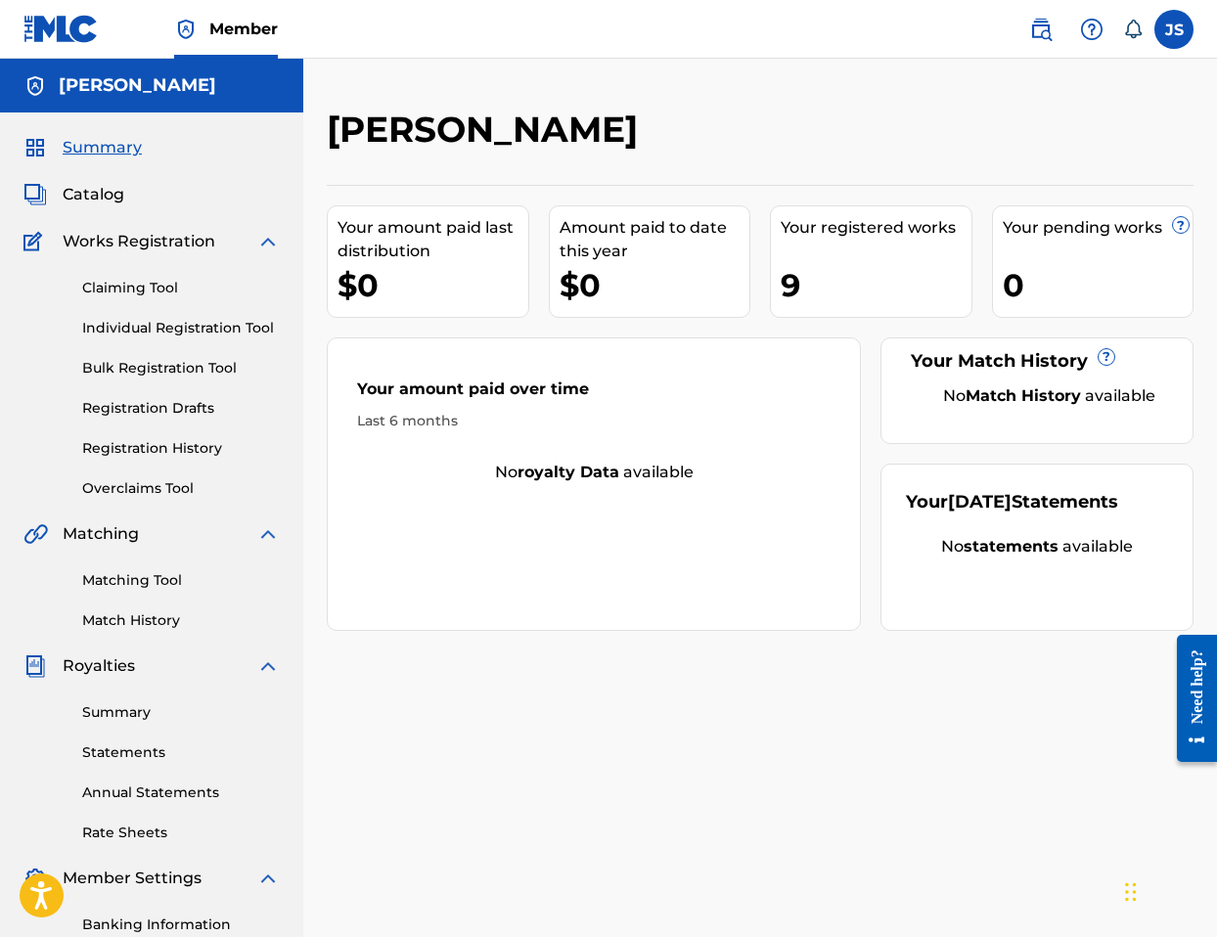
click at [143, 285] on link "Claiming Tool" at bounding box center [181, 288] width 198 height 21
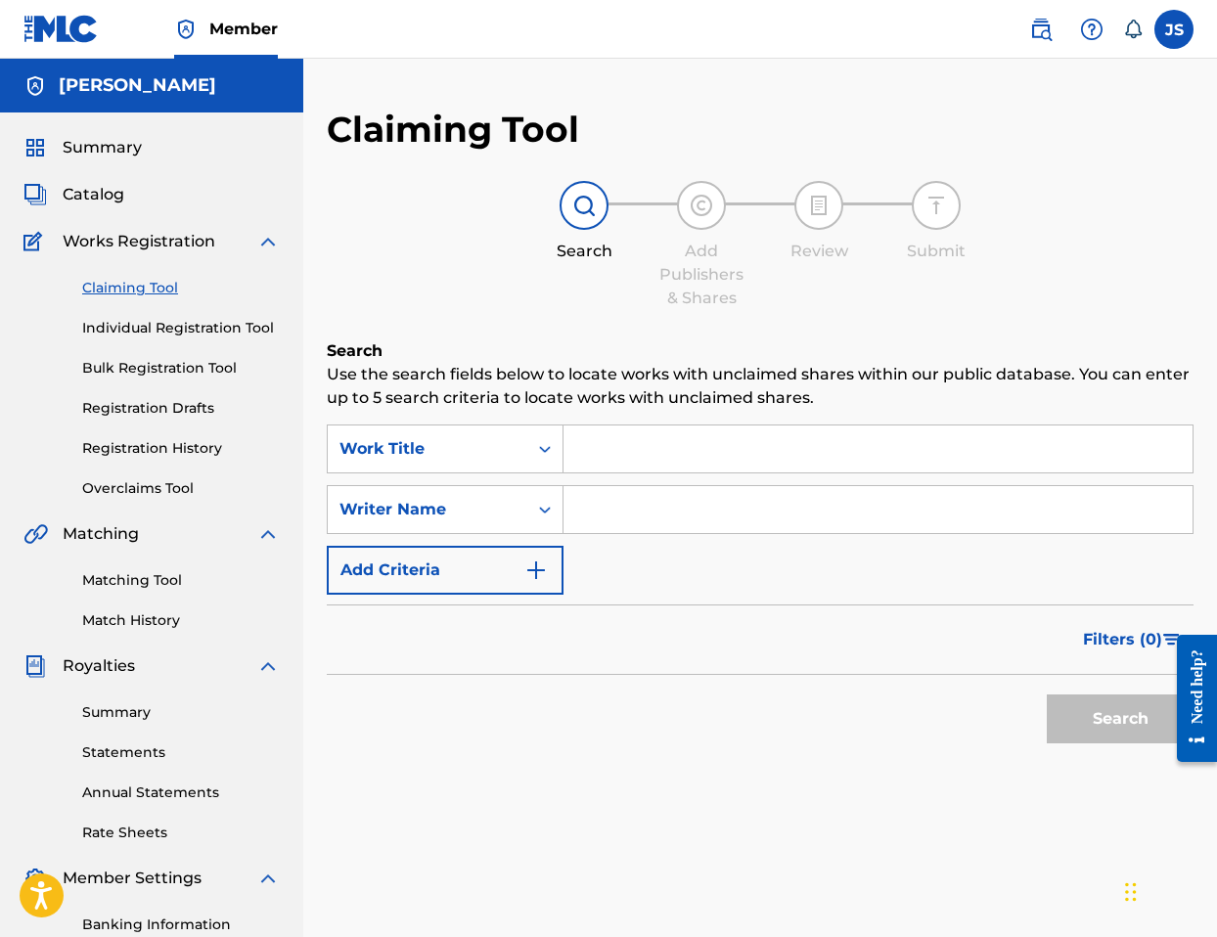
click at [689, 507] on input "Search Form" at bounding box center [877, 509] width 629 height 47
click at [1120, 719] on button "Search" at bounding box center [1119, 718] width 147 height 49
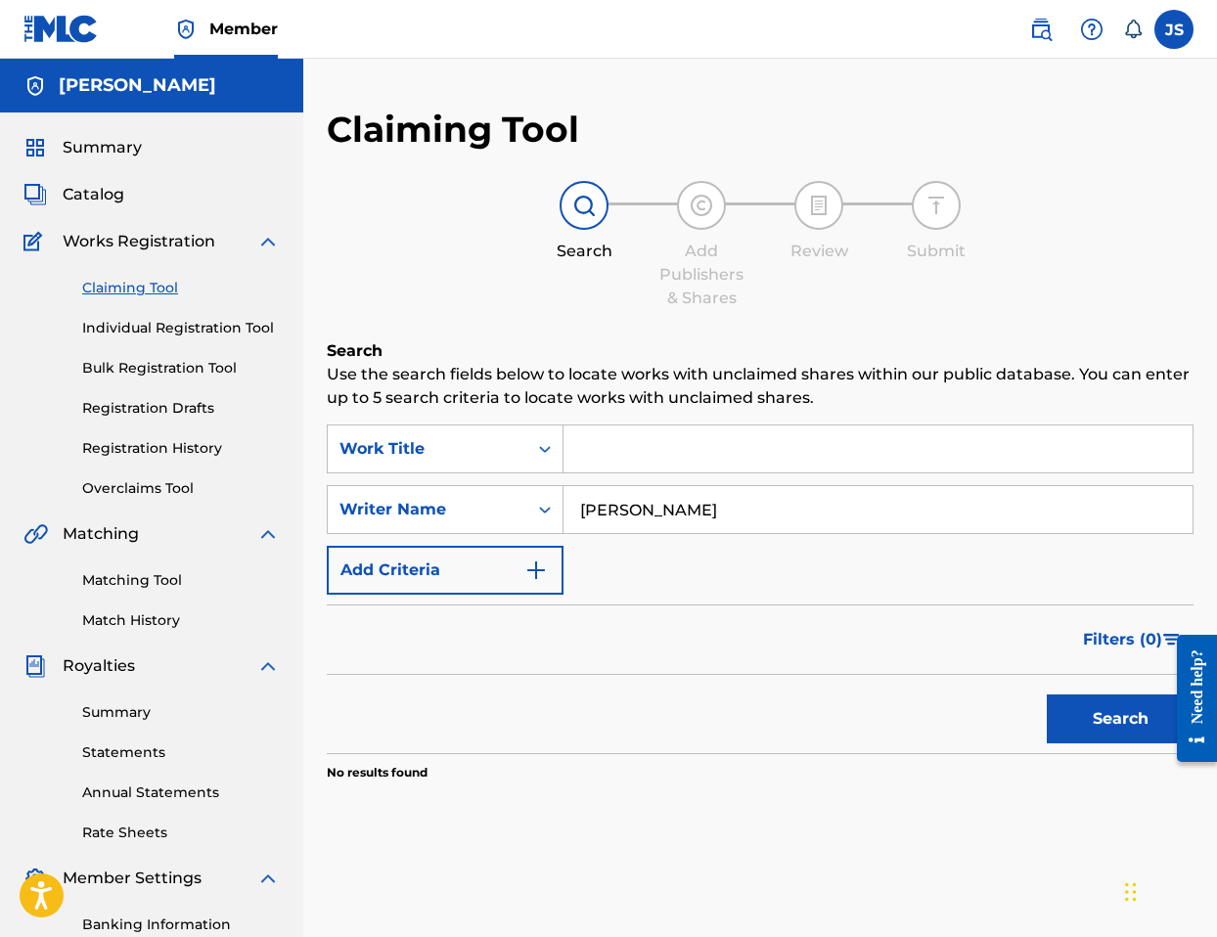
click at [734, 512] on input "[PERSON_NAME]" at bounding box center [877, 509] width 629 height 47
click at [734, 511] on input "[PERSON_NAME]" at bounding box center [877, 509] width 629 height 47
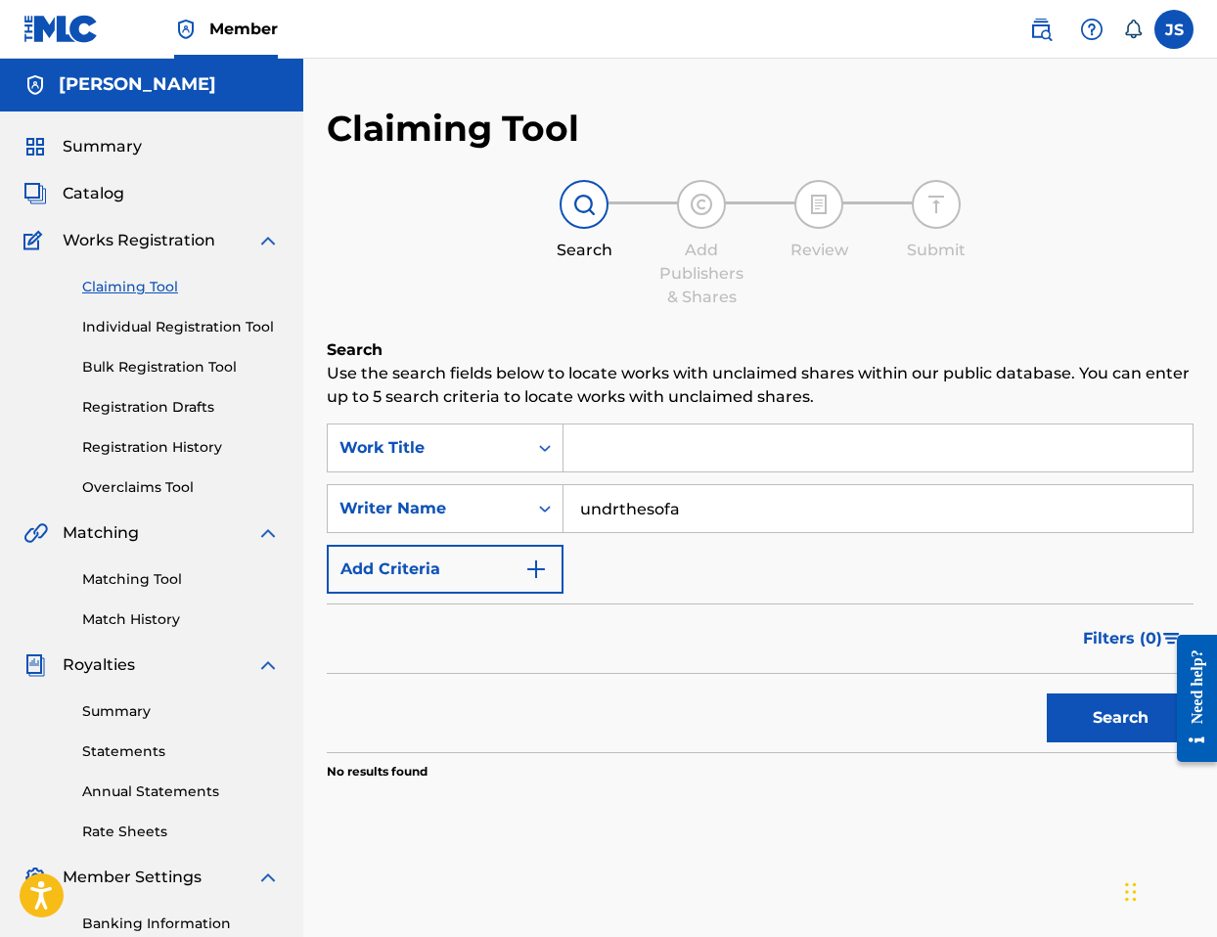
click at [1103, 706] on button "Search" at bounding box center [1119, 717] width 147 height 49
click at [612, 506] on input "undrthesofa" at bounding box center [877, 508] width 629 height 47
click at [1095, 733] on button "Search" at bounding box center [1119, 717] width 147 height 49
click at [774, 510] on input "under the sofa" at bounding box center [877, 508] width 629 height 47
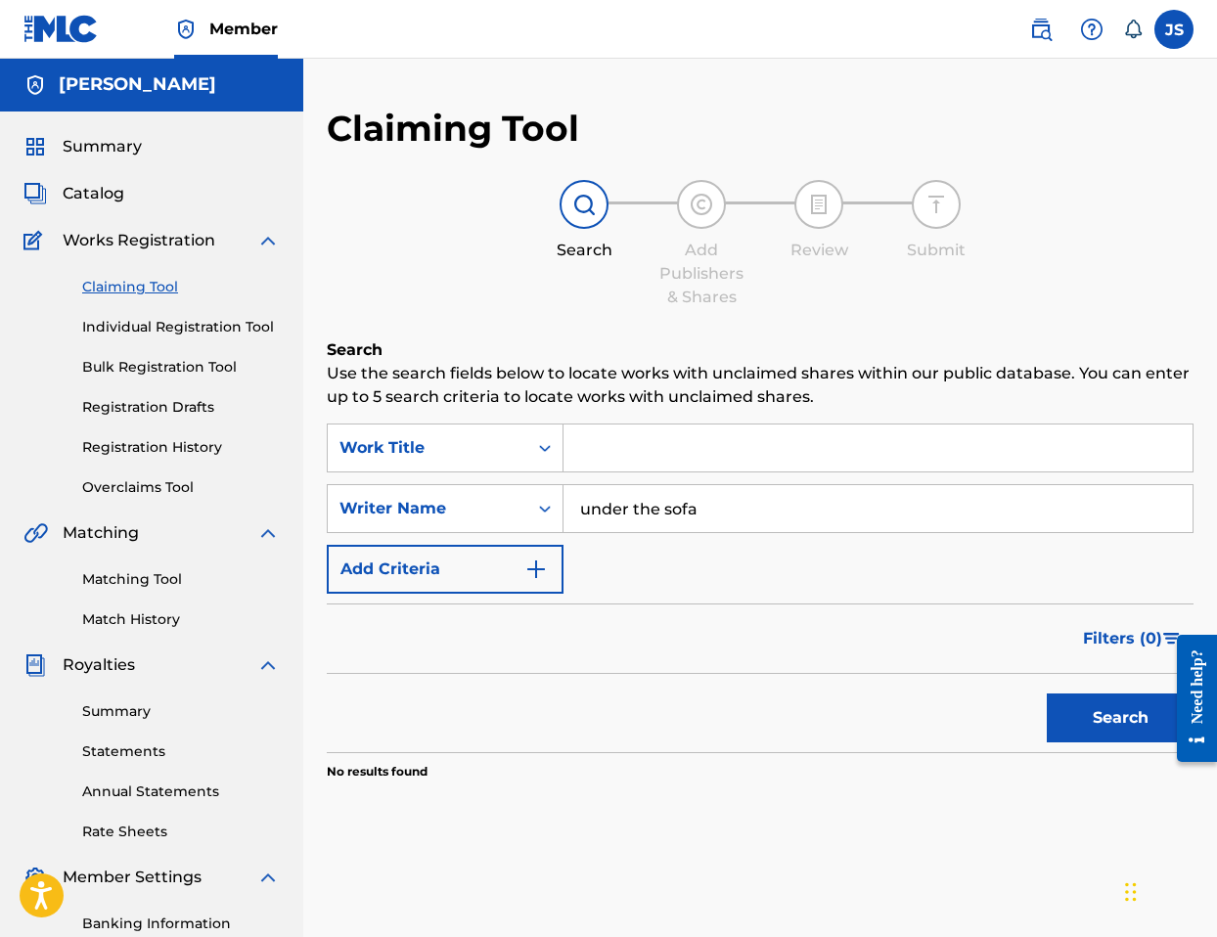
click at [774, 510] on input "under the sofa" at bounding box center [877, 508] width 629 height 47
click at [1120, 718] on button "Search" at bounding box center [1119, 717] width 147 height 49
click at [736, 506] on input "retro [PERSON_NAME]" at bounding box center [877, 508] width 629 height 47
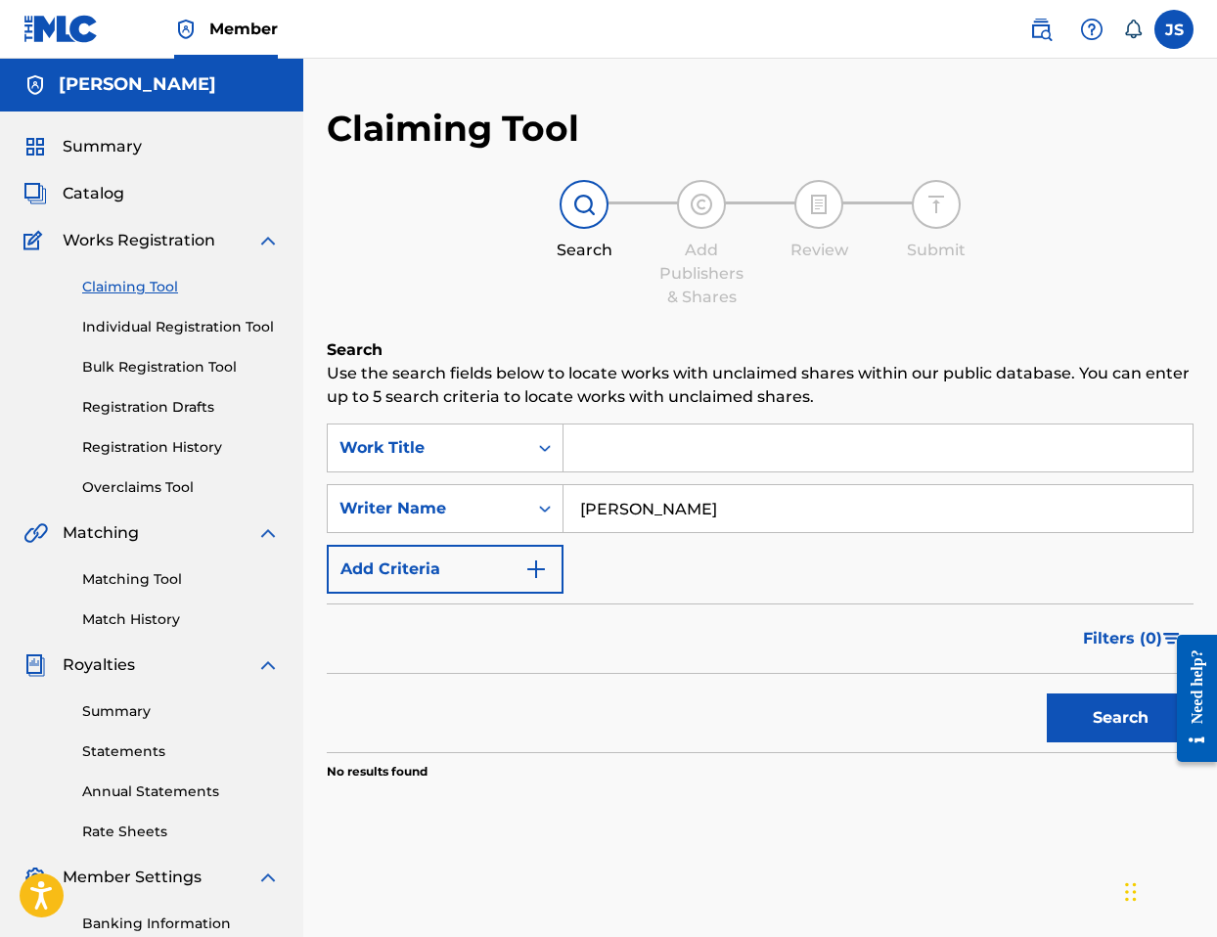
type input "[PERSON_NAME]"
click at [1119, 735] on button "Search" at bounding box center [1119, 717] width 147 height 49
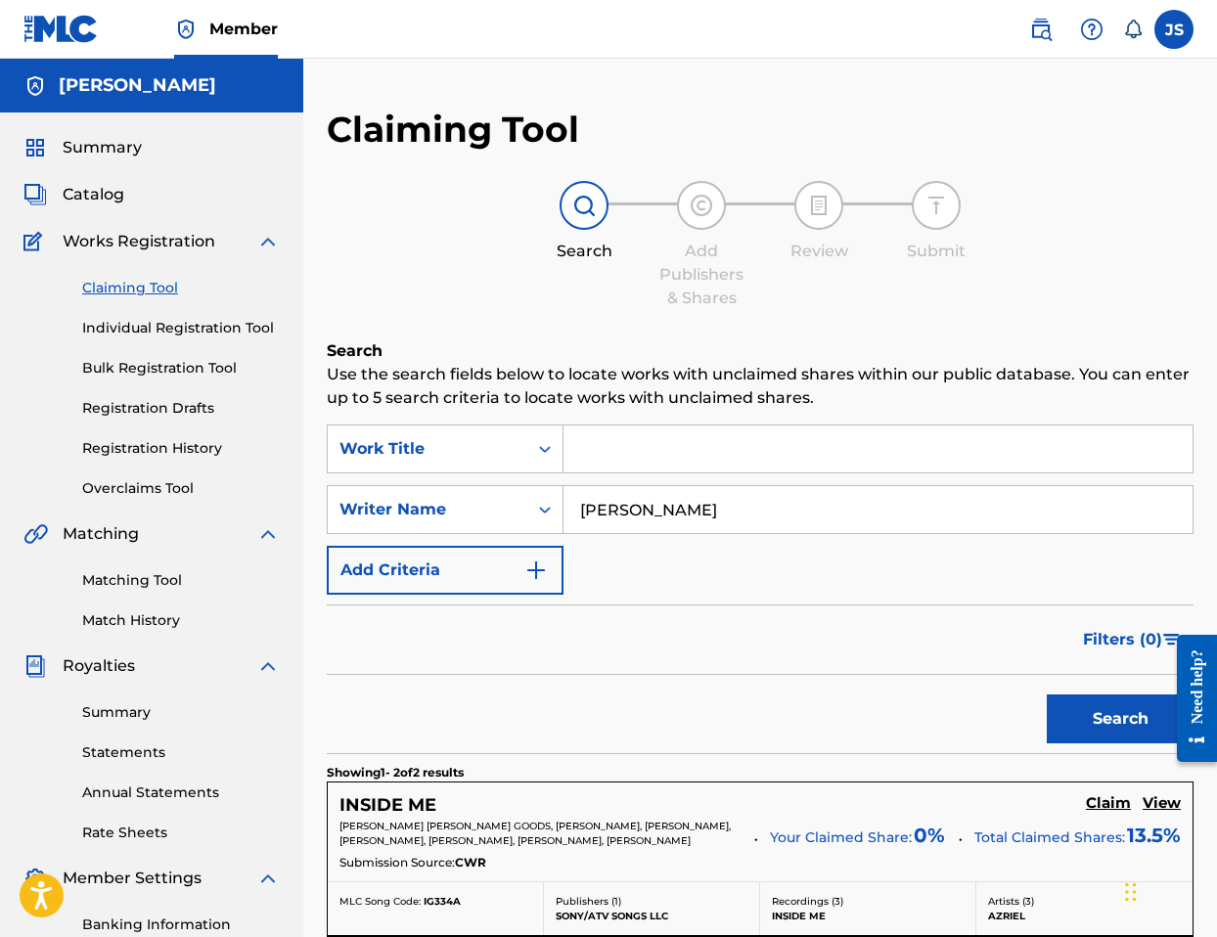
scroll to position [0, 0]
click at [161, 288] on link "Claiming Tool" at bounding box center [181, 288] width 198 height 21
click at [120, 711] on link "Summary" at bounding box center [181, 712] width 198 height 21
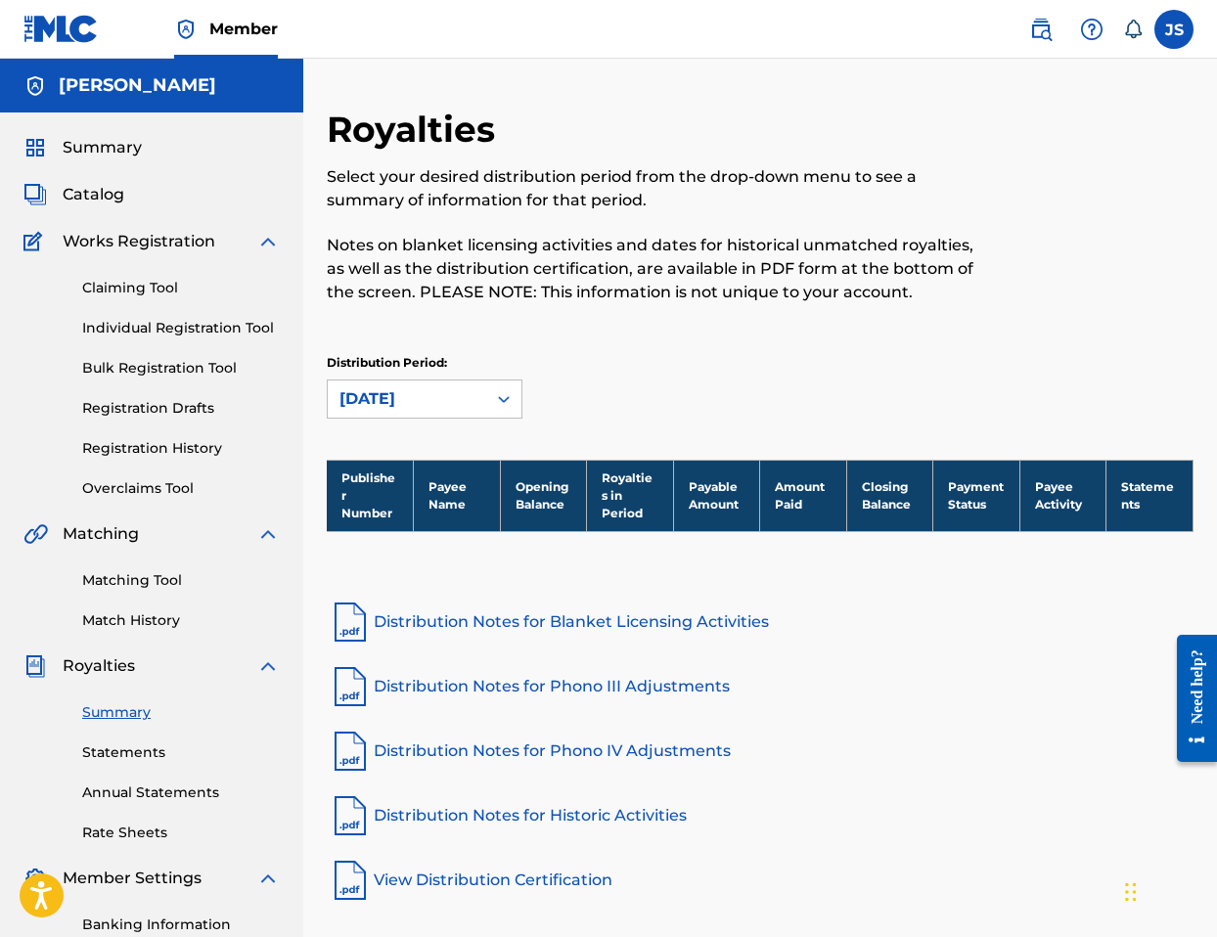
click at [134, 750] on link "Statements" at bounding box center [181, 752] width 198 height 21
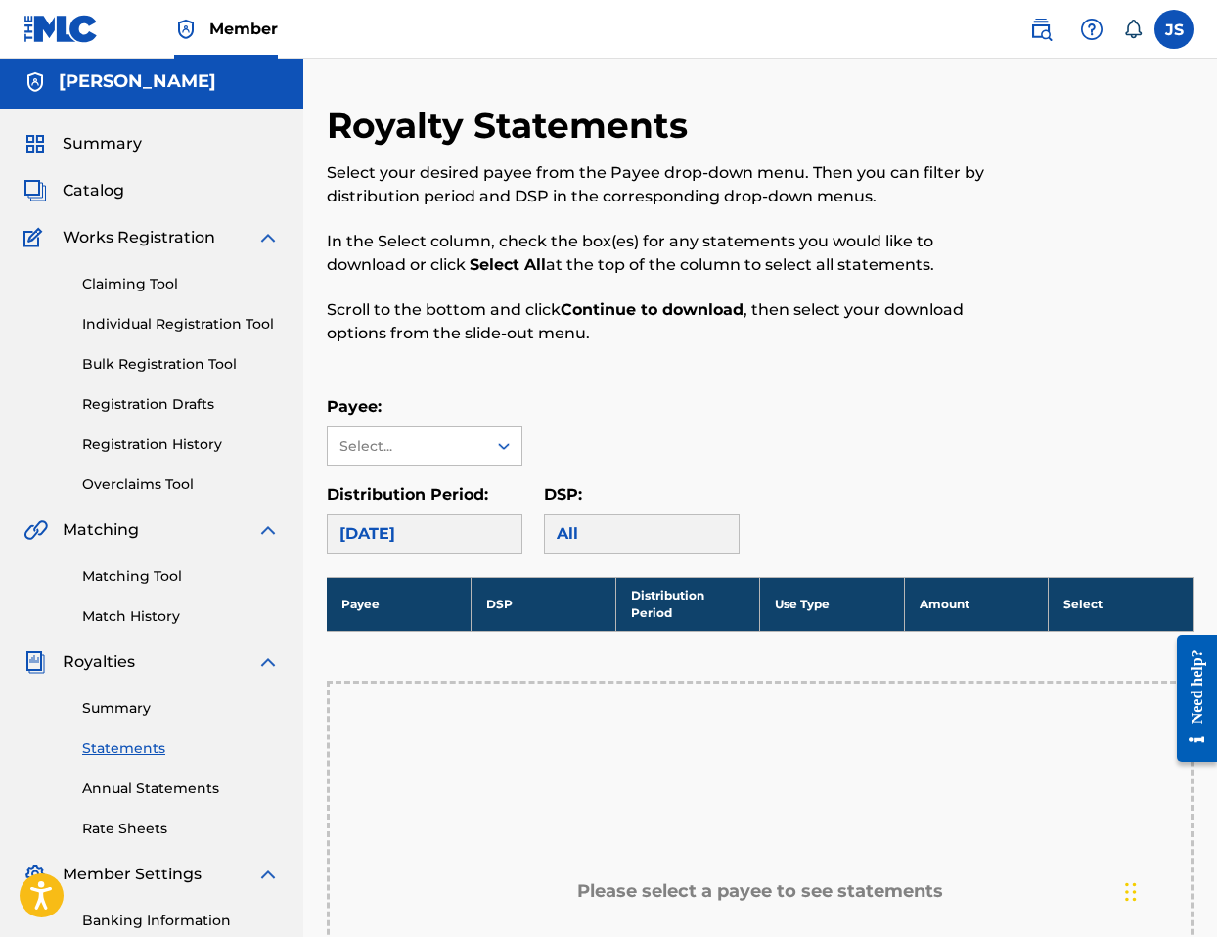
scroll to position [6, 0]
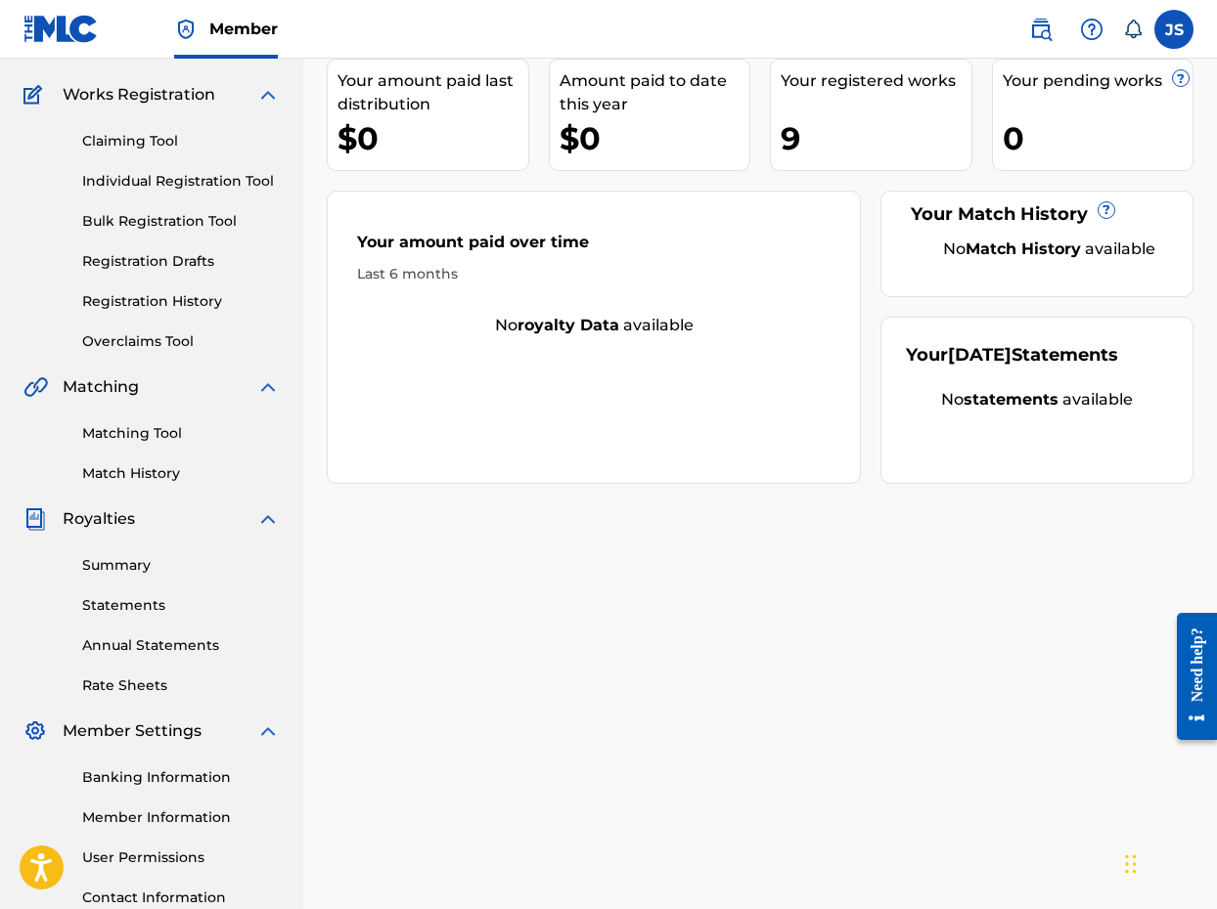
scroll to position [128, 0]
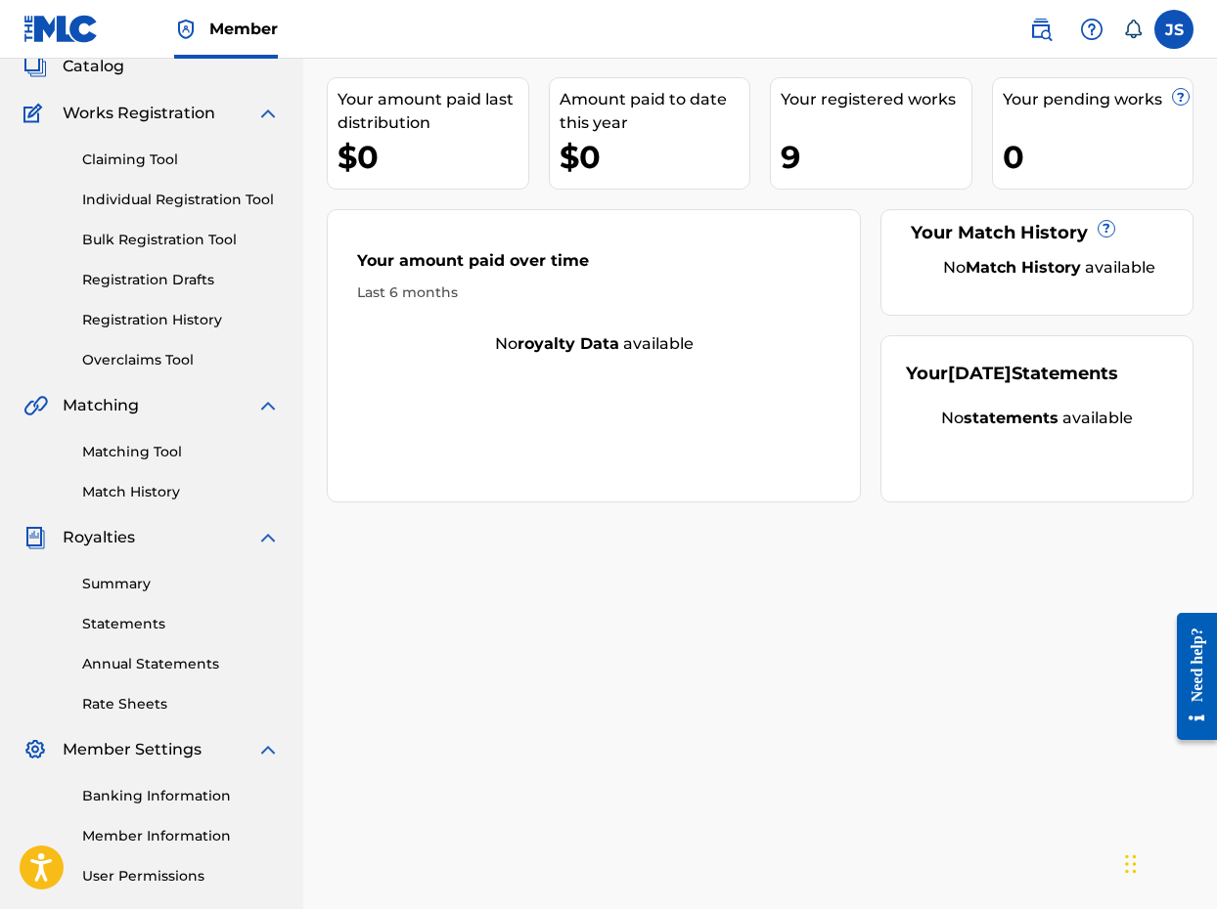
click at [184, 325] on link "Registration History" at bounding box center [181, 320] width 198 height 21
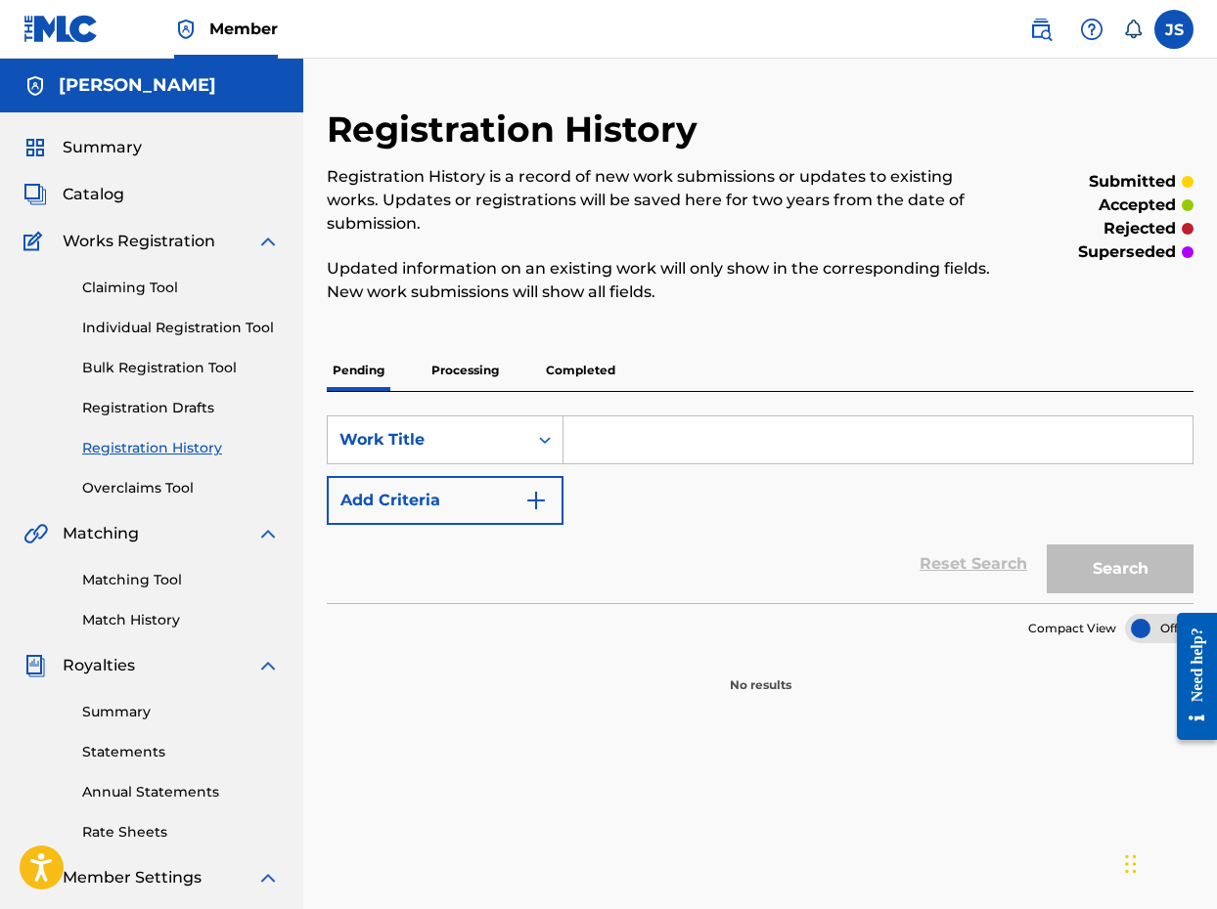
click at [599, 367] on p "Completed" at bounding box center [580, 370] width 81 height 41
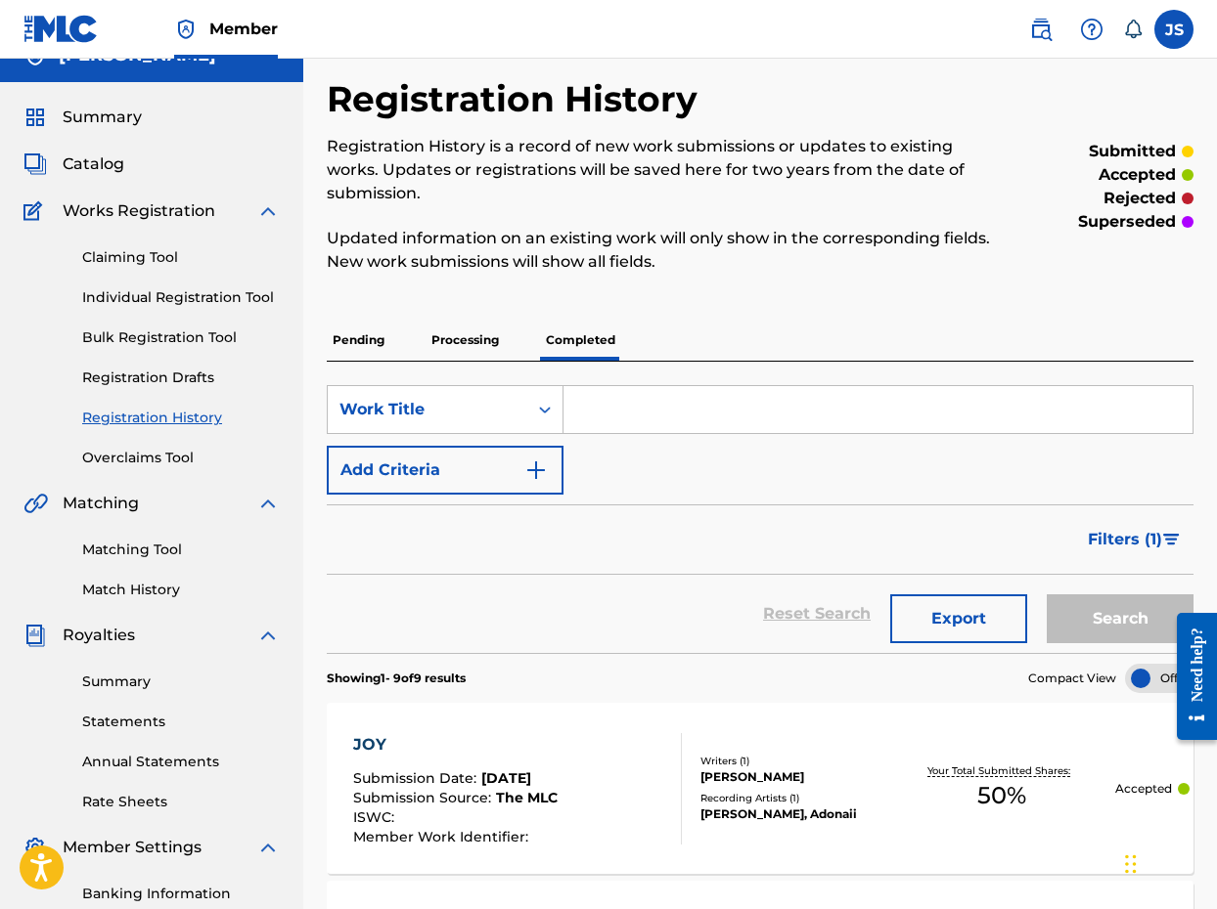
scroll to position [30, 0]
